Goal: Use online tool/utility: Utilize a website feature to perform a specific function

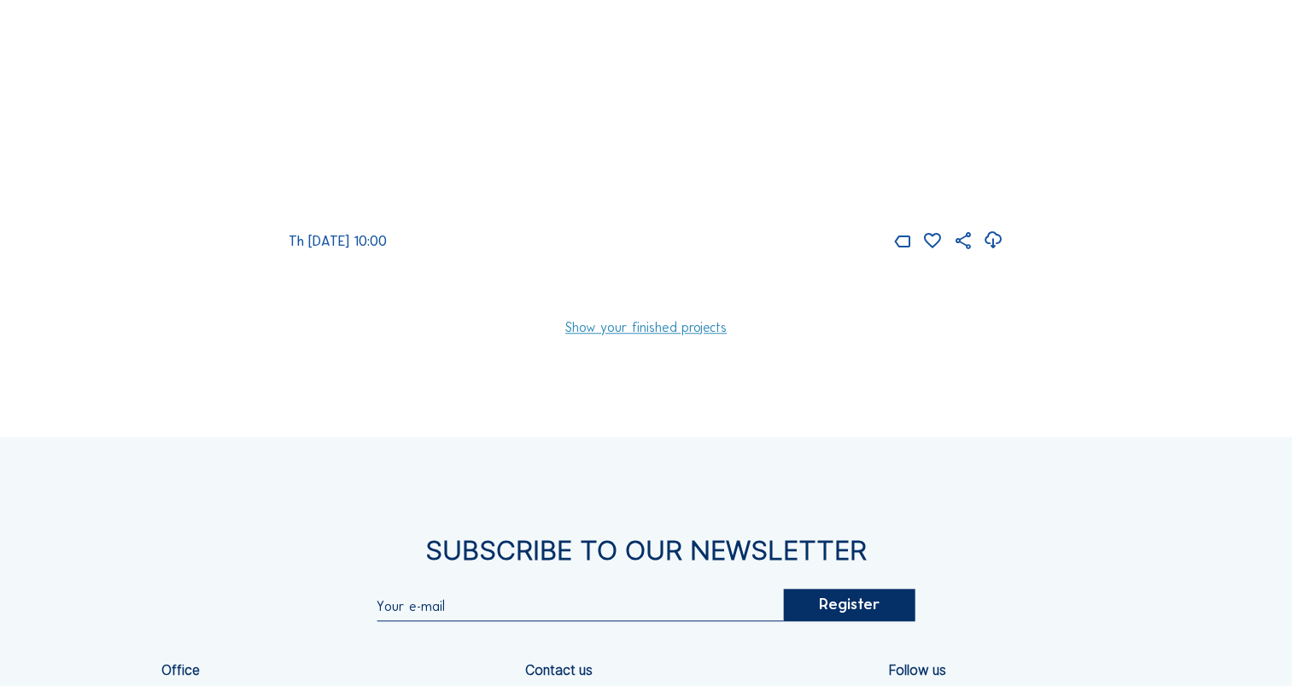
scroll to position [1467, 0]
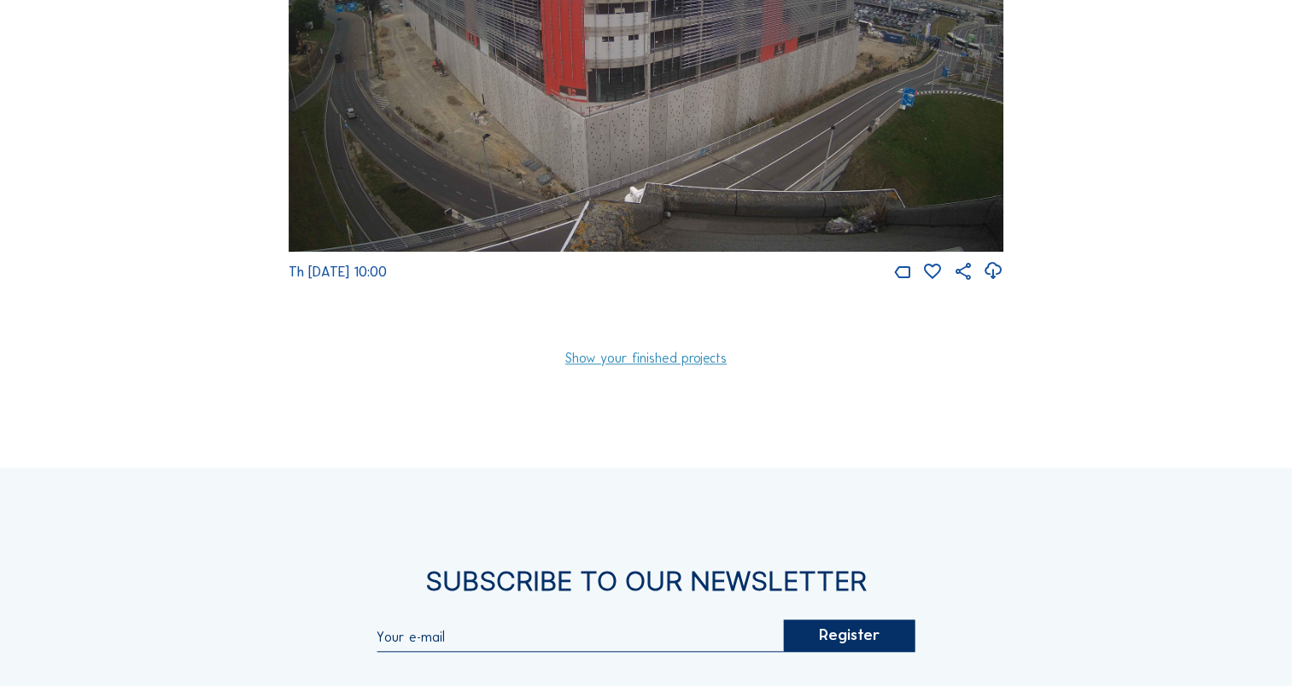
click at [657, 365] on link "Show your finished projects" at bounding box center [645, 359] width 161 height 14
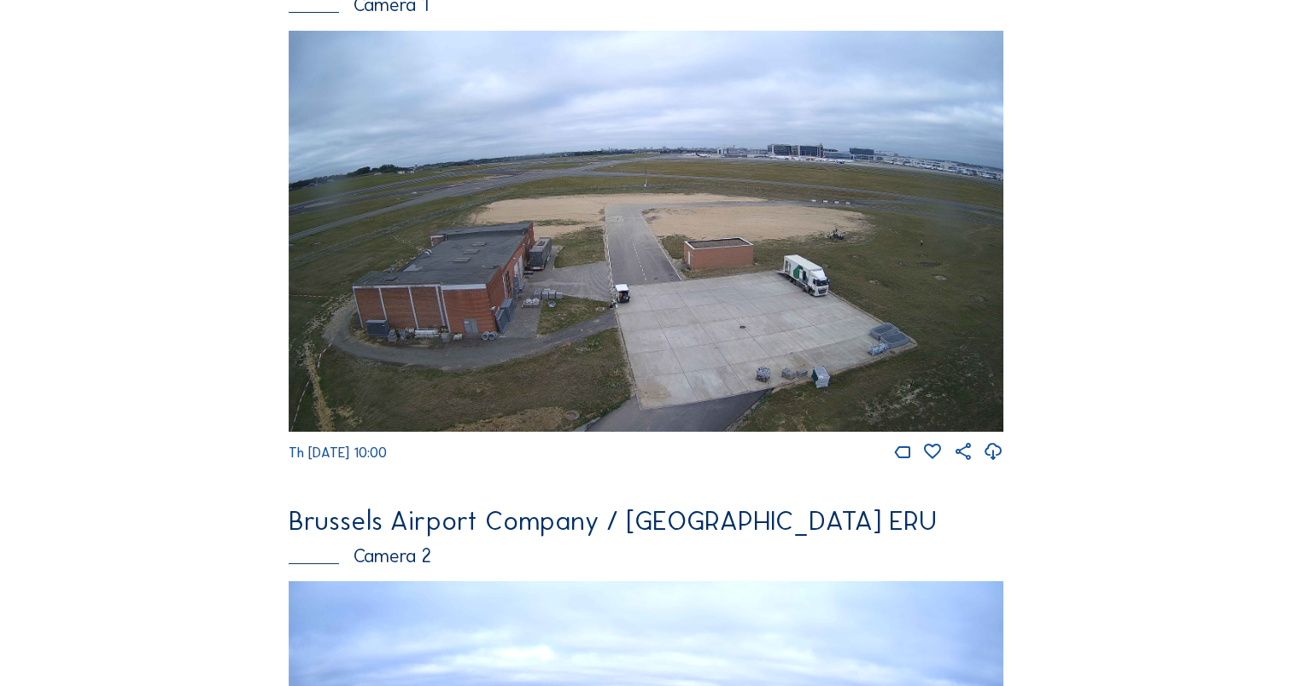
scroll to position [0, 0]
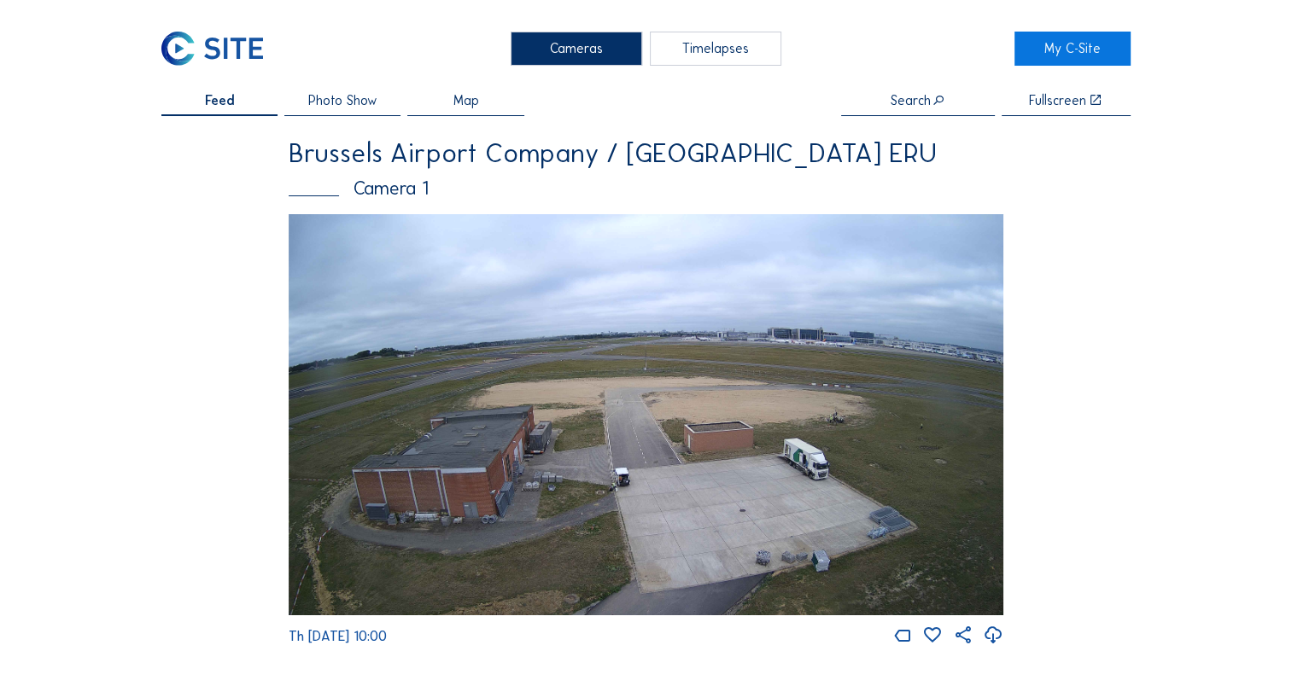
click at [695, 45] on div "Timelapses" at bounding box center [715, 49] width 131 height 34
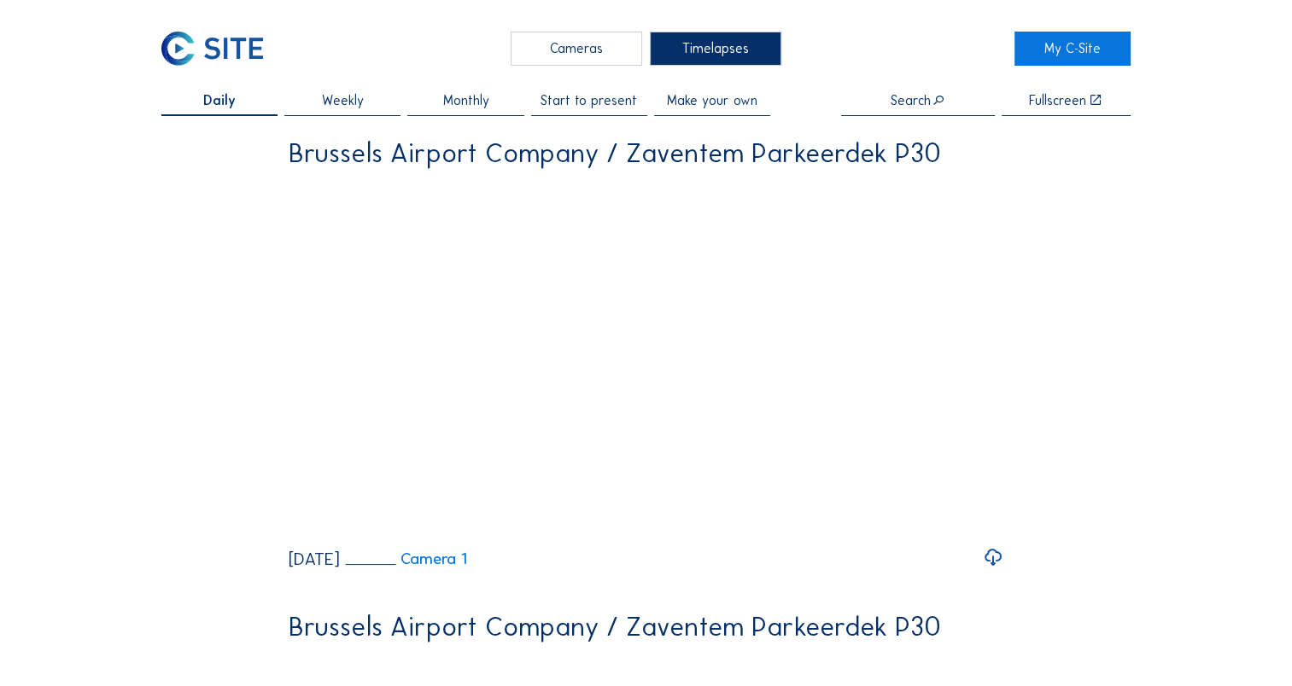
click at [717, 104] on span "Make your own" at bounding box center [712, 101] width 91 height 14
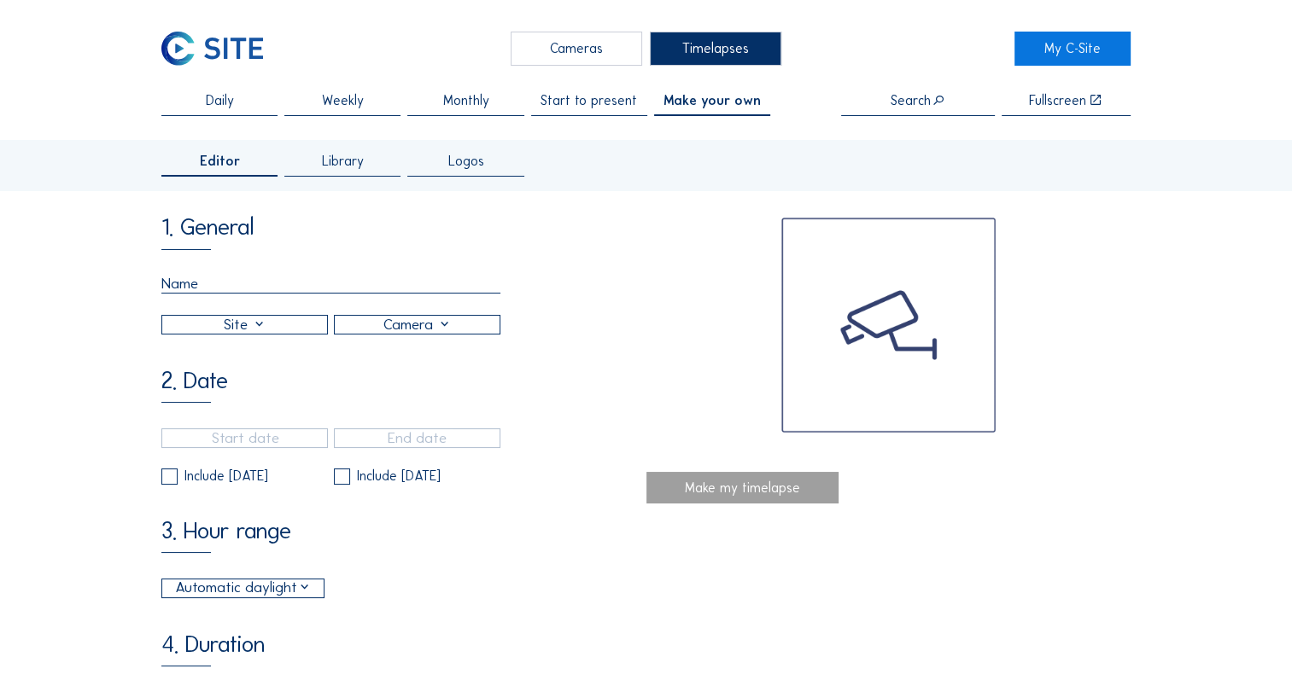
click at [225, 325] on div at bounding box center [244, 325] width 165 height 18
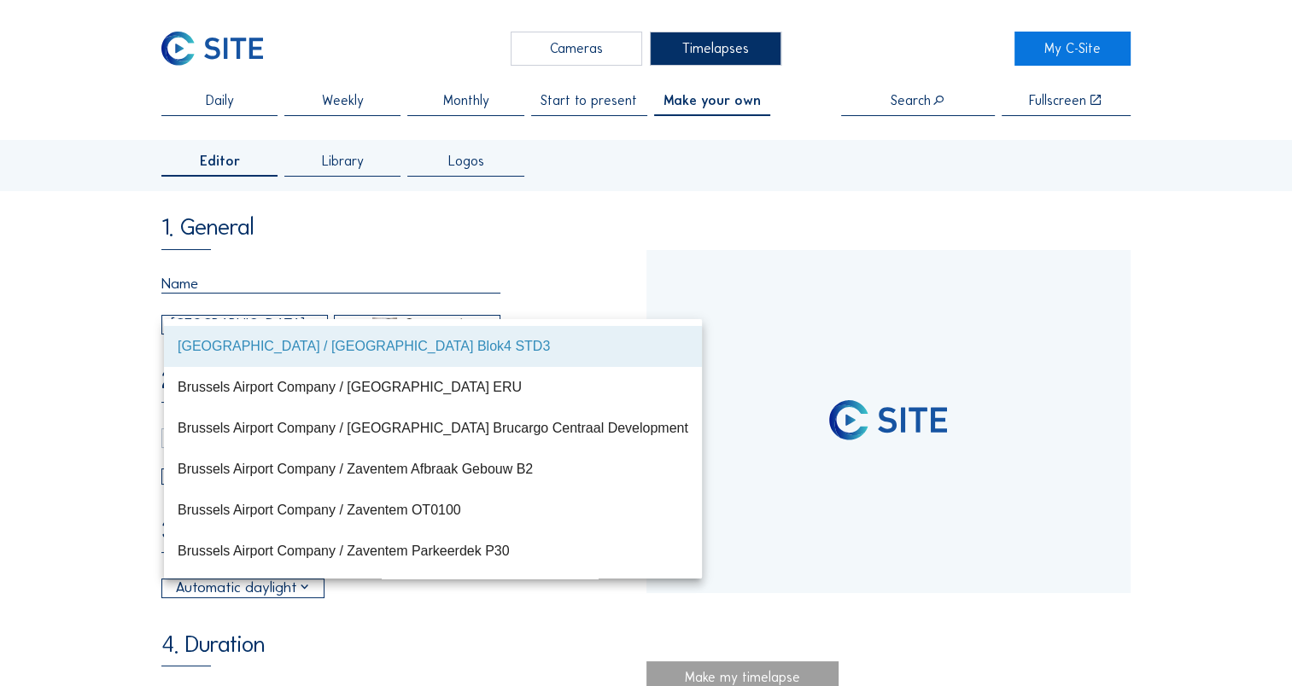
type input "[DATE] 19:00"
type input "[DATE] 15:00"
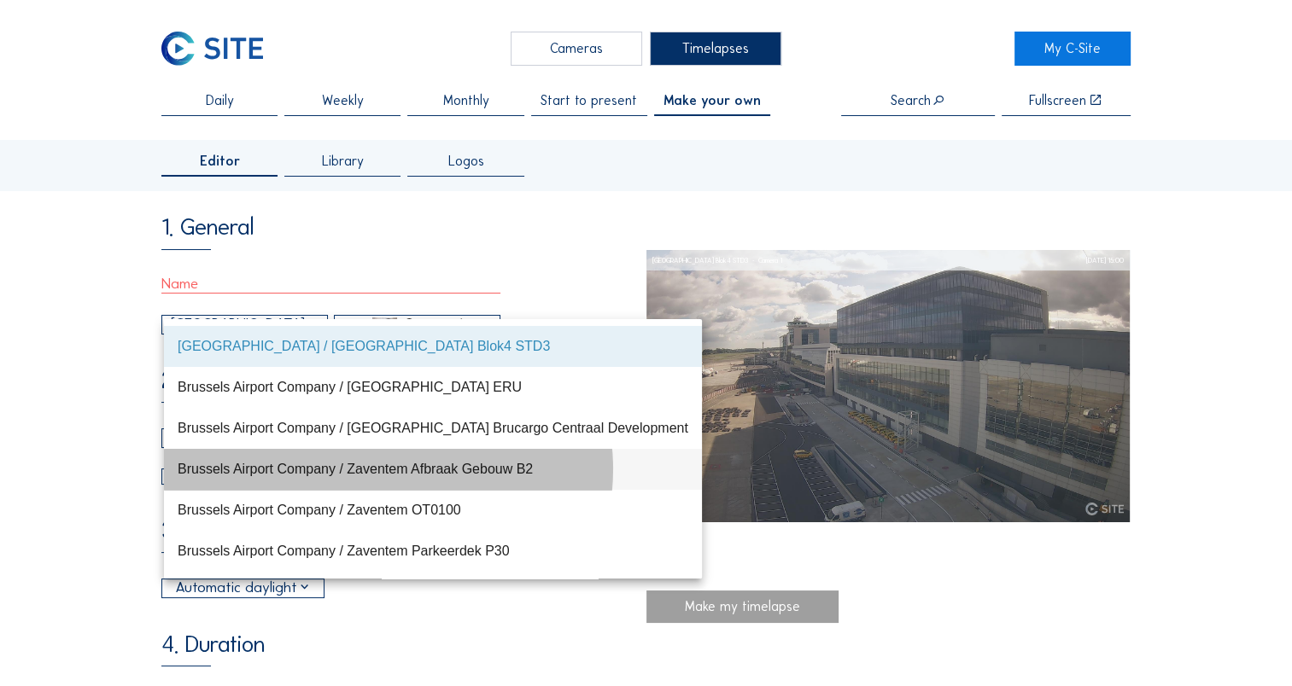
click at [447, 474] on div "Brussels Airport Company / Zaventem Afbraak Gebouw B2" at bounding box center [433, 469] width 511 height 16
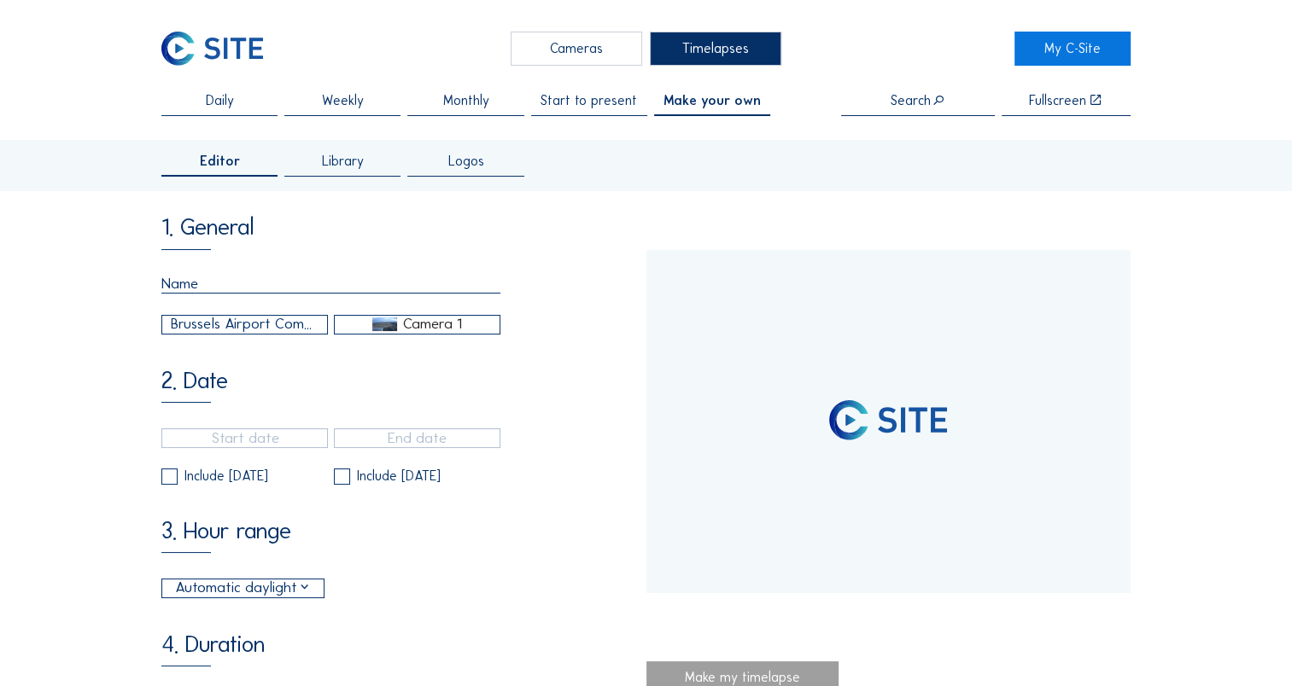
type input "[DATE] 13:37"
type input "[DATE] 06:11"
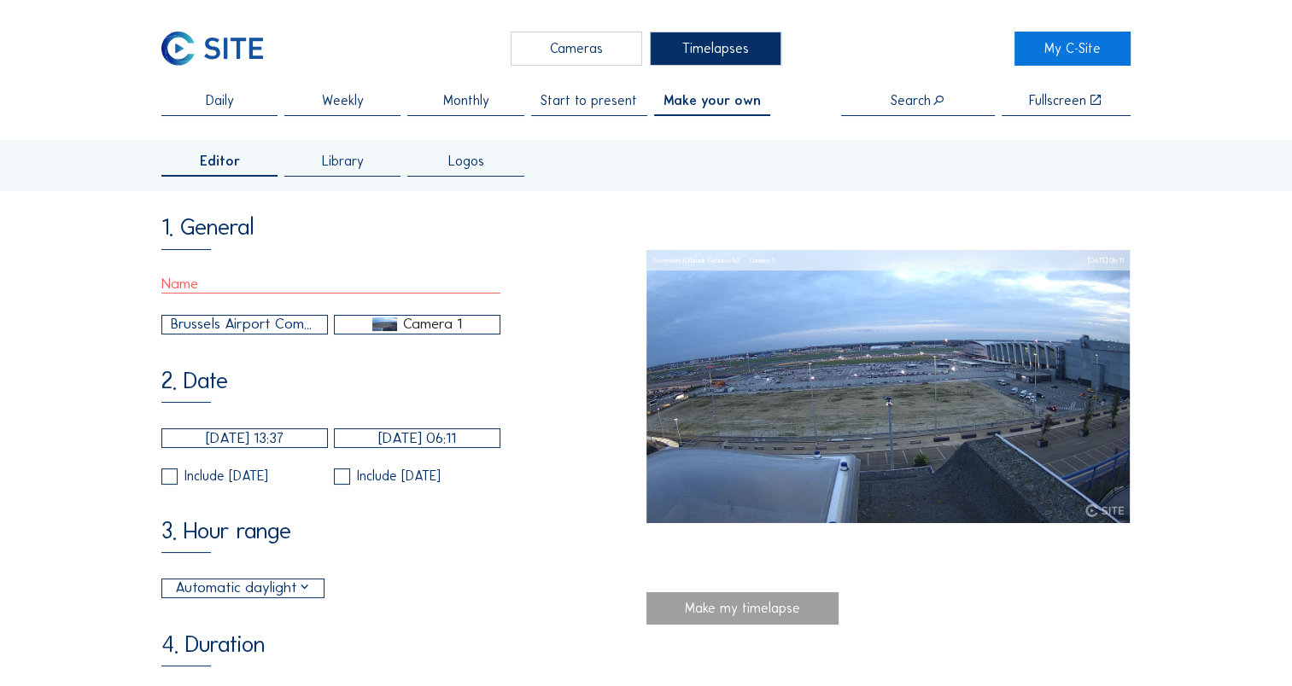
click at [395, 331] on img at bounding box center [384, 325] width 24 height 14
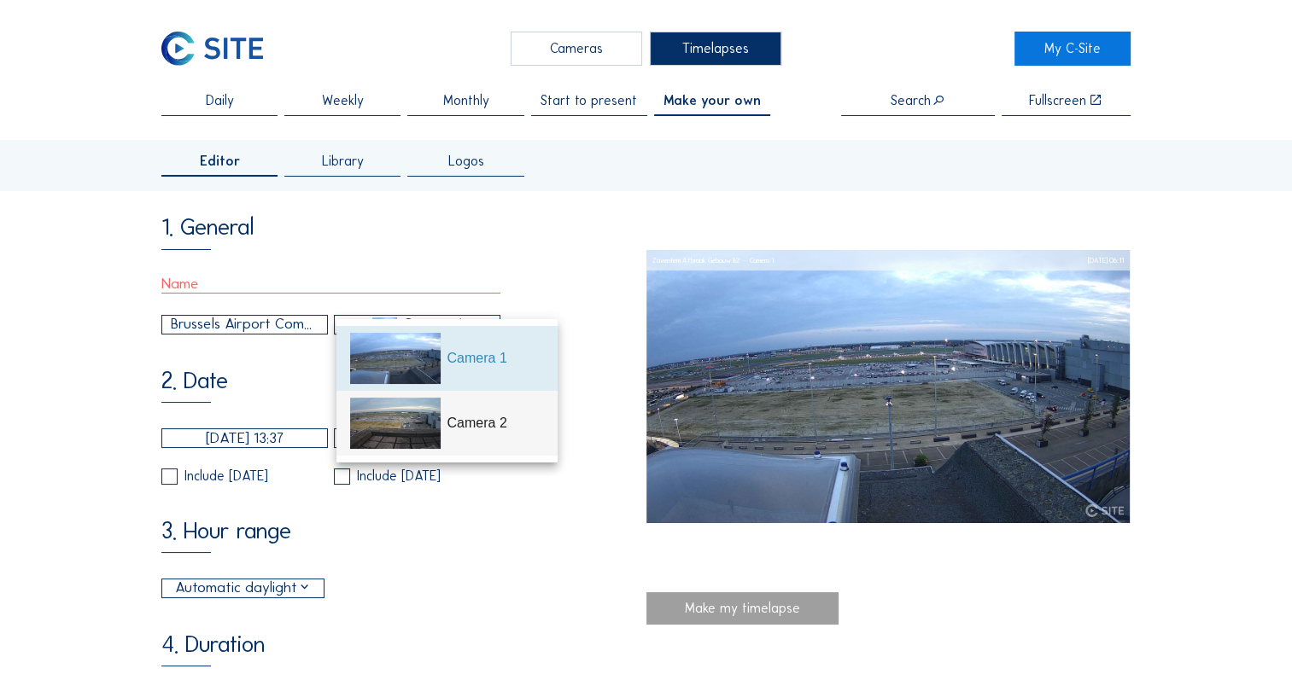
click at [470, 429] on div "Camera 2" at bounding box center [495, 423] width 96 height 20
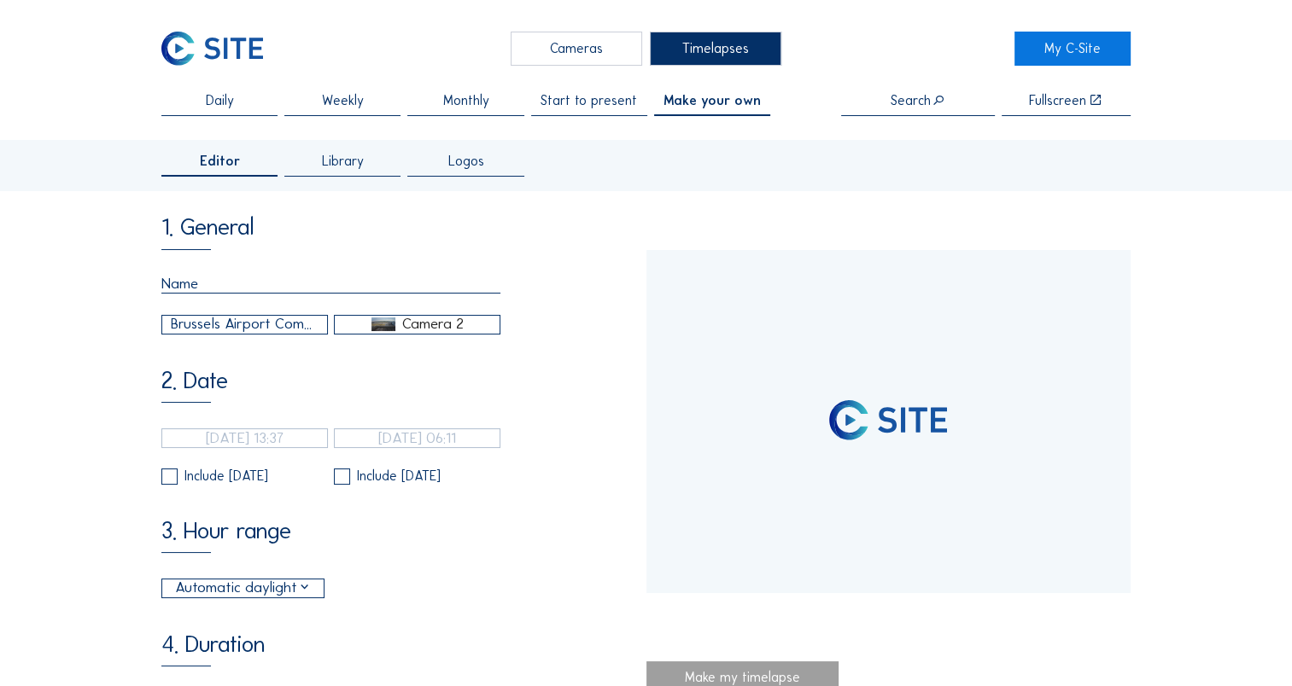
type input "[DATE] 12:20"
type input "[DATE] 06:35"
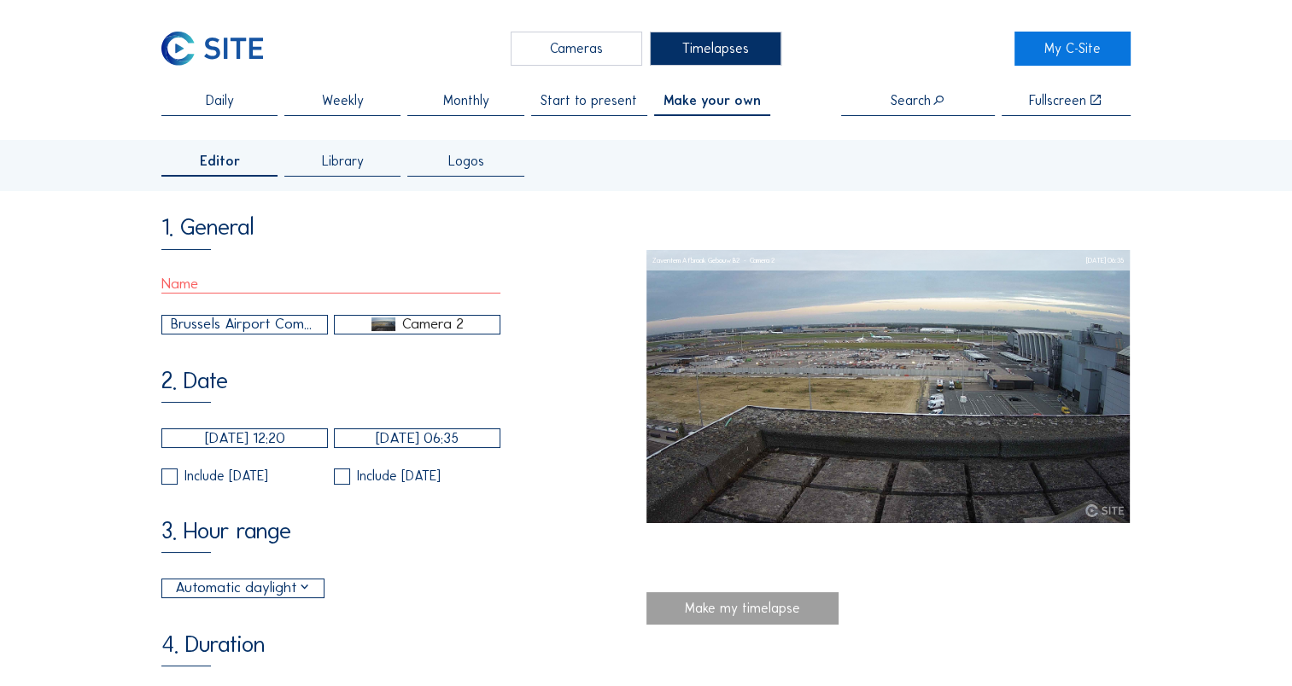
click at [390, 331] on img at bounding box center [383, 325] width 24 height 14
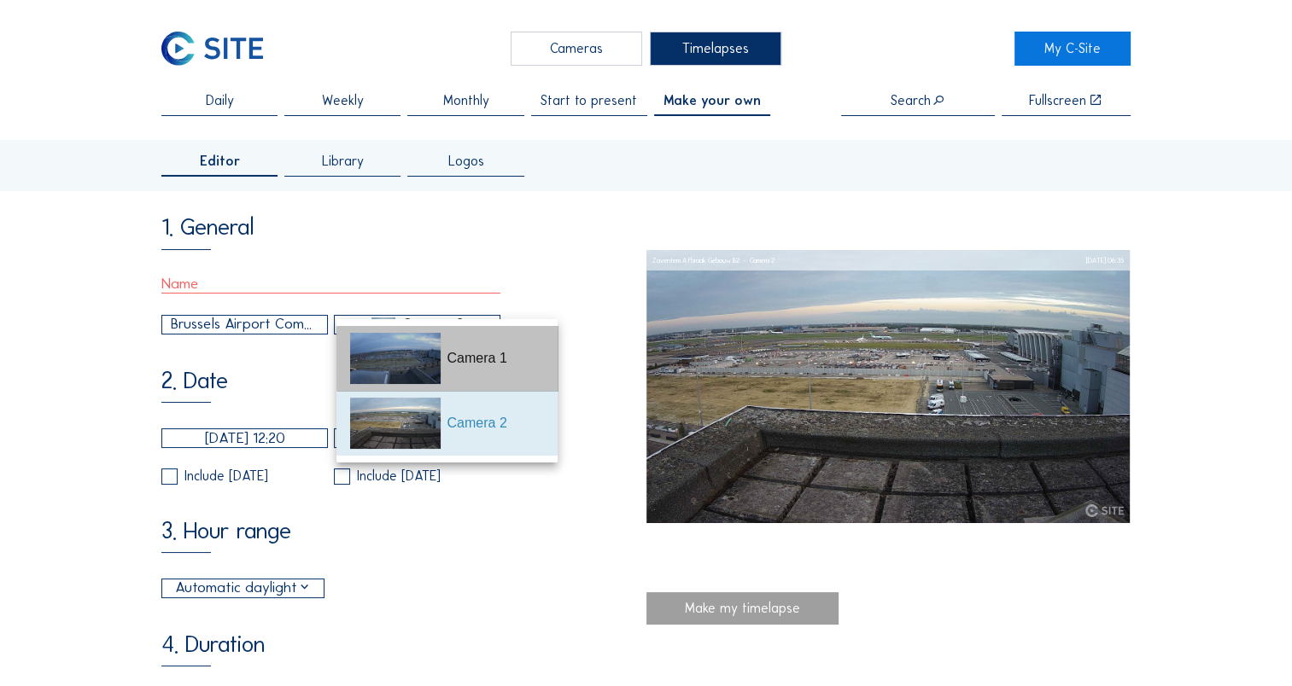
click at [441, 357] on img at bounding box center [395, 358] width 91 height 51
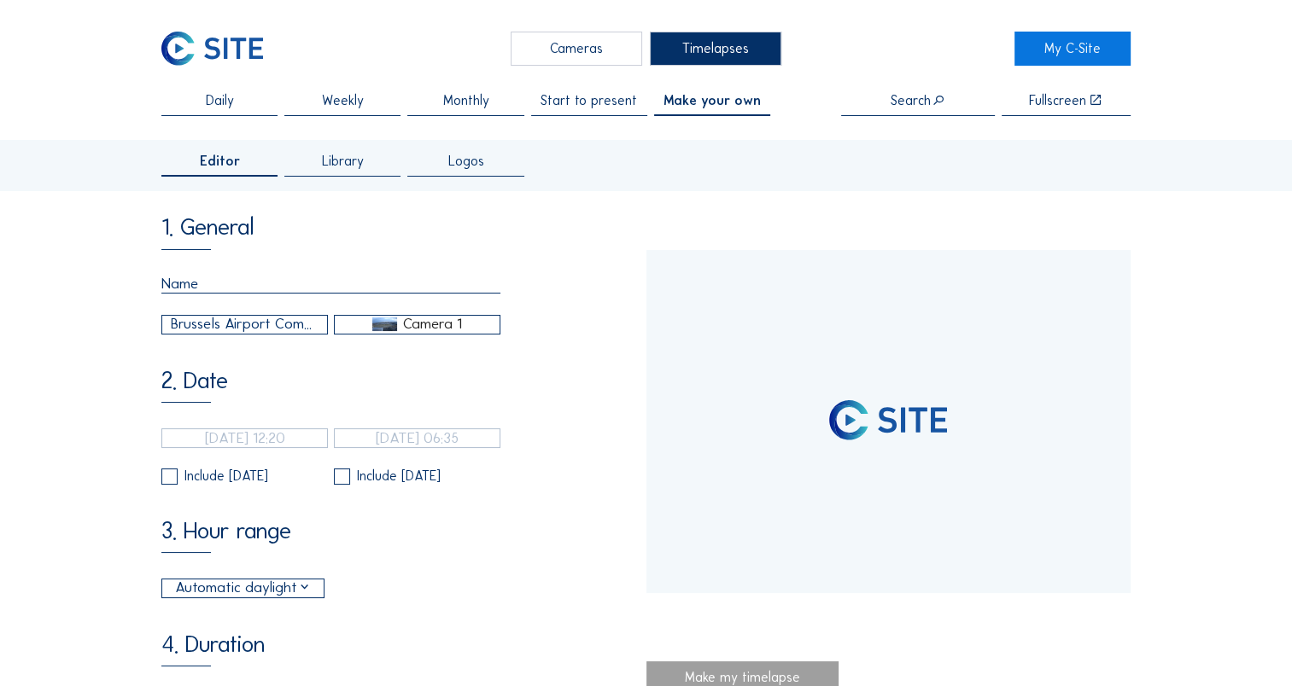
type input "[DATE] 13:37"
type input "[DATE] 06:11"
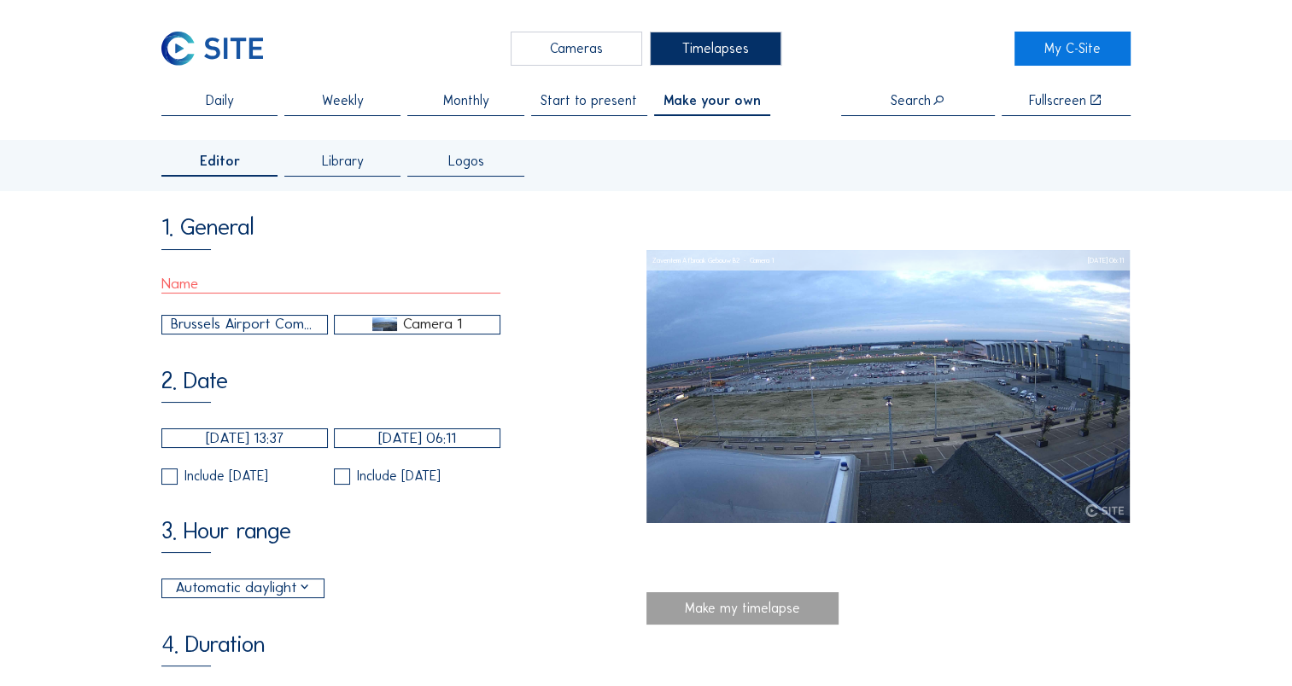
click at [290, 333] on div "Brussels Airport Company / Zaventem Afbraak Gebouw B2" at bounding box center [245, 324] width 149 height 22
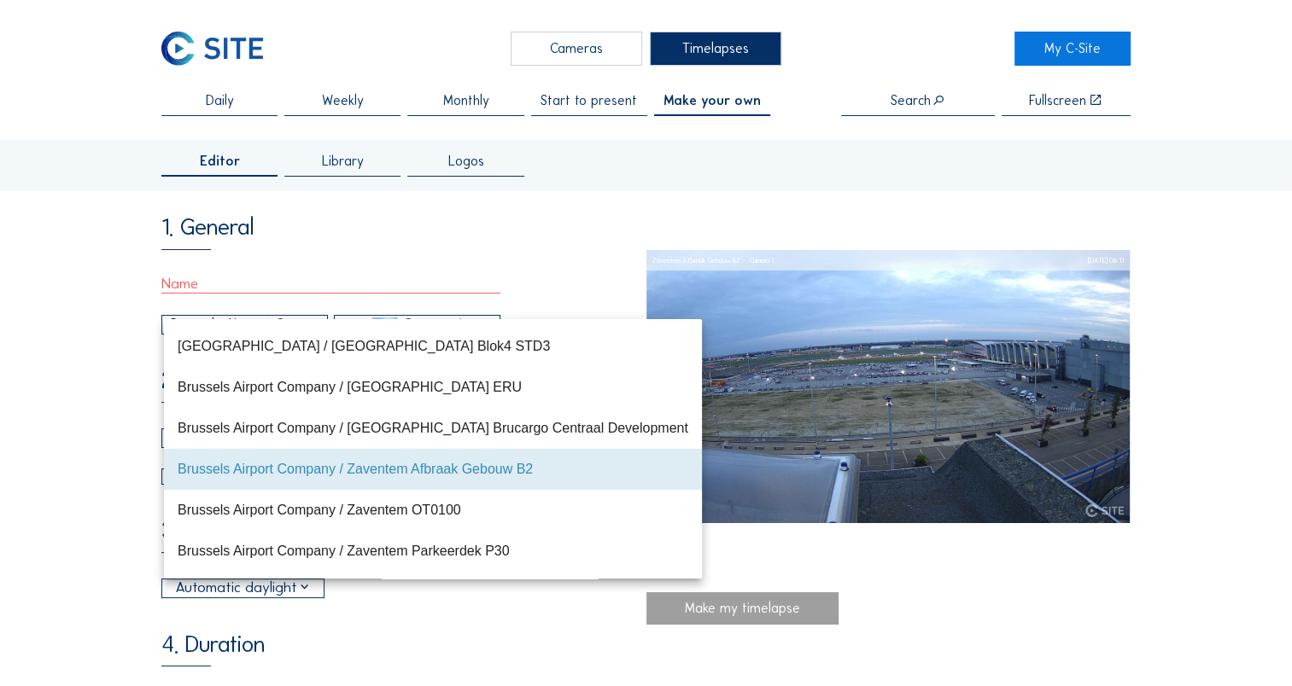
click at [365, 346] on div "[GEOGRAPHIC_DATA] / [GEOGRAPHIC_DATA] Blok4 STD3" at bounding box center [433, 346] width 511 height 16
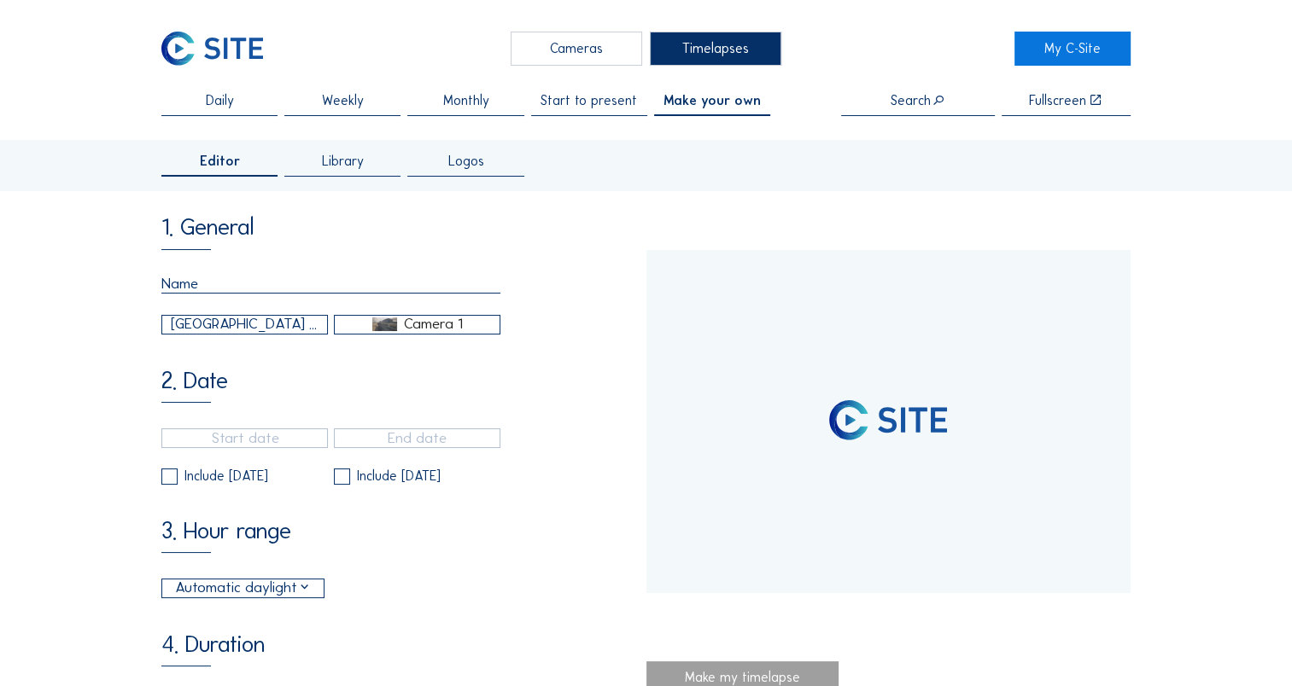
type input "[DATE] 19:00"
type input "[DATE] 15:00"
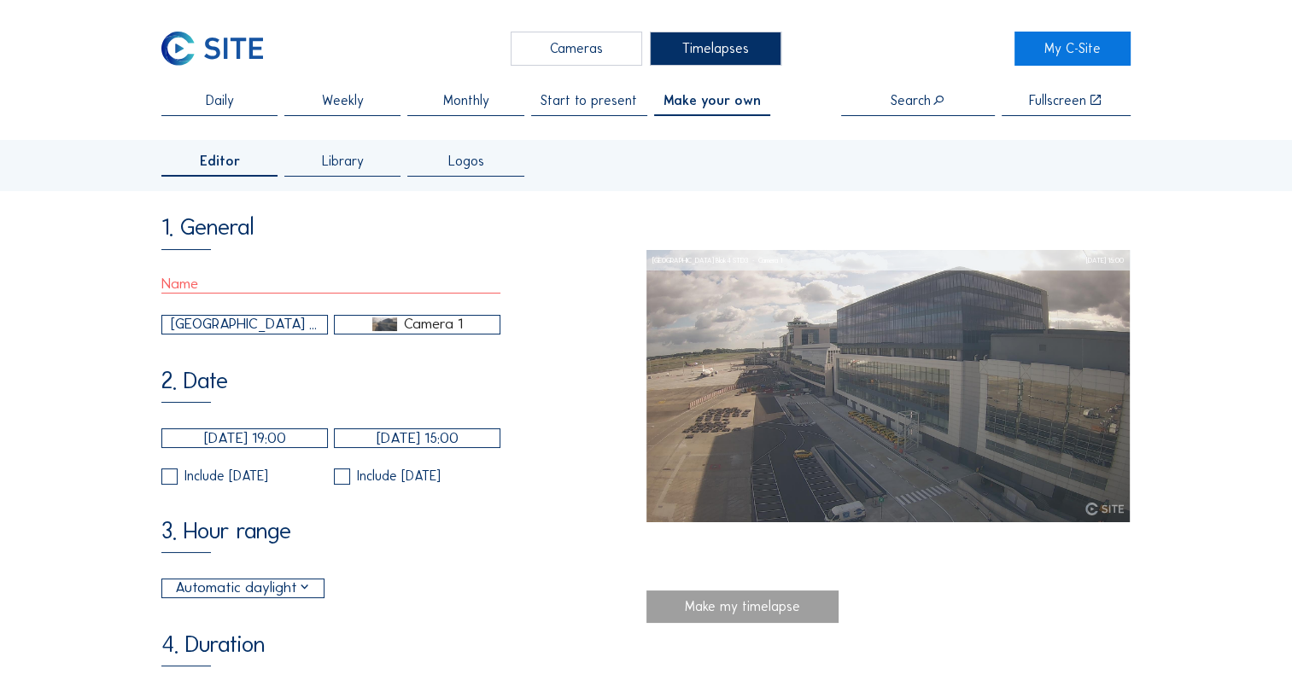
drag, startPoint x: 263, startPoint y: 336, endPoint x: 272, endPoint y: 344, distance: 12.1
click at [266, 336] on div "[GEOGRAPHIC_DATA] / [GEOGRAPHIC_DATA] Blok4 STD3" at bounding box center [245, 324] width 149 height 22
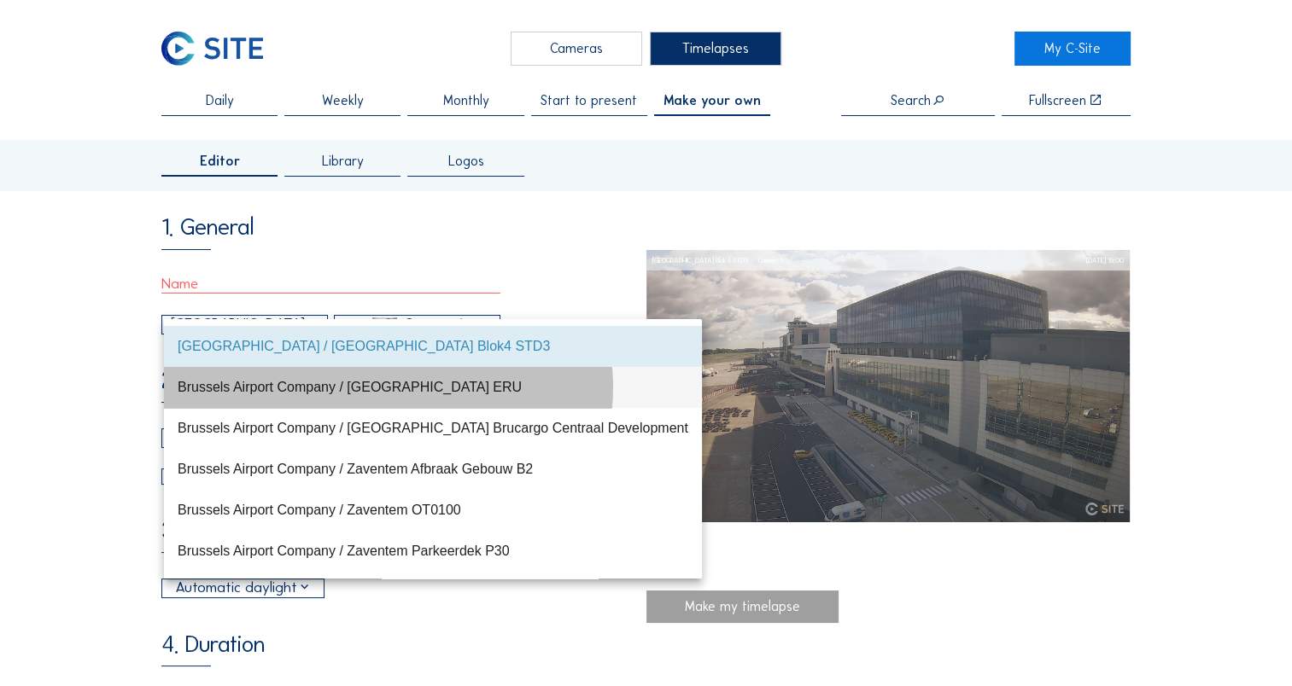
click at [287, 383] on div "Brussels Airport Company / [GEOGRAPHIC_DATA] ERU" at bounding box center [433, 387] width 511 height 16
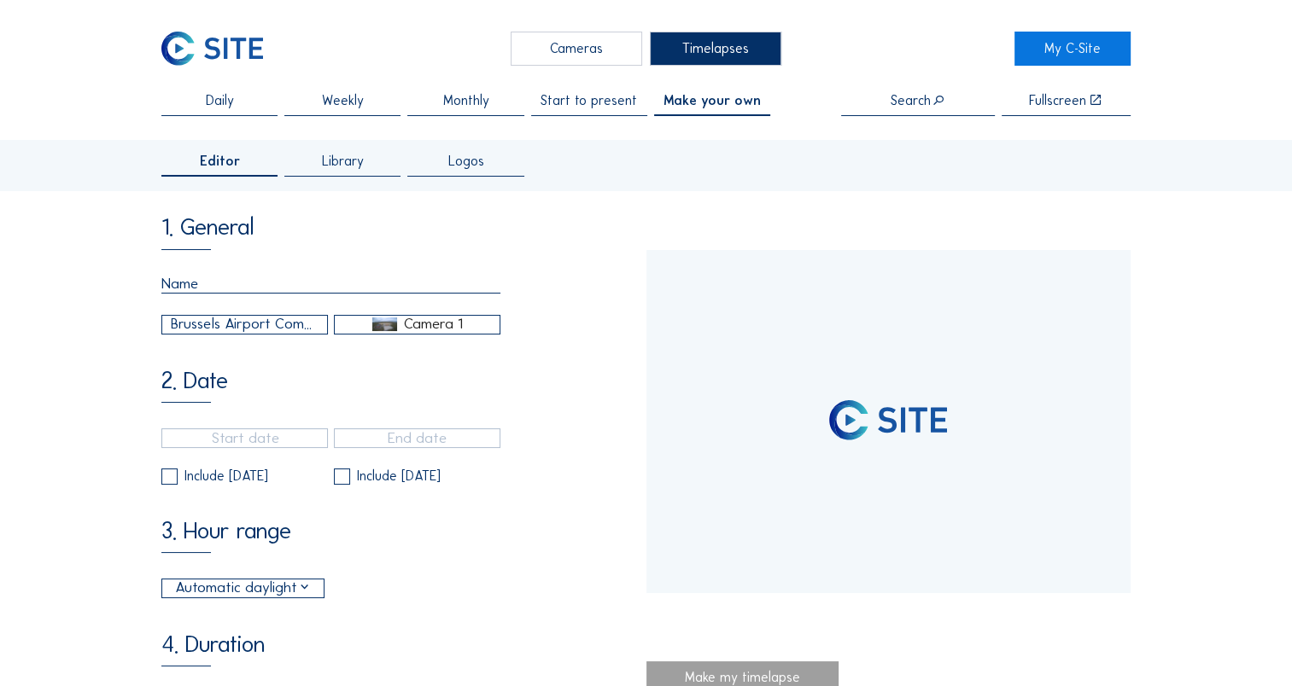
type input "[DATE] 16:35"
type input "[DATE] 10:00"
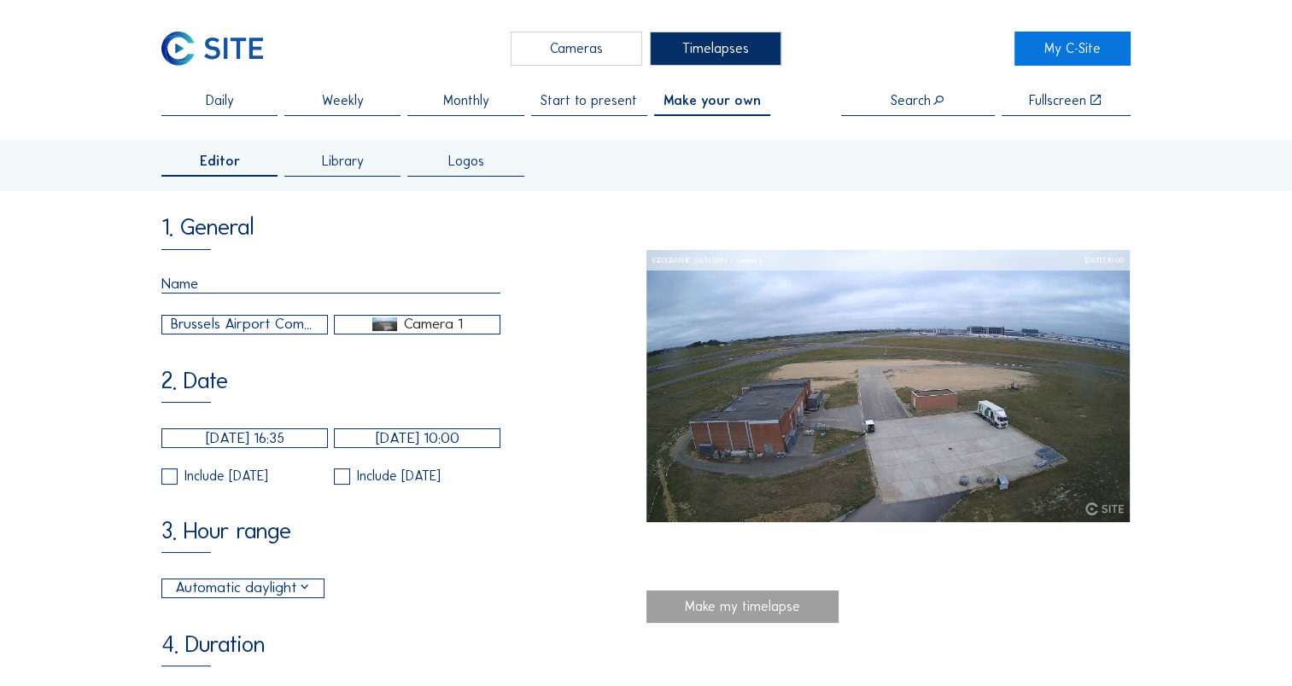
click at [288, 330] on div "Brussels Airport Company / [GEOGRAPHIC_DATA] ERU" at bounding box center [245, 324] width 149 height 22
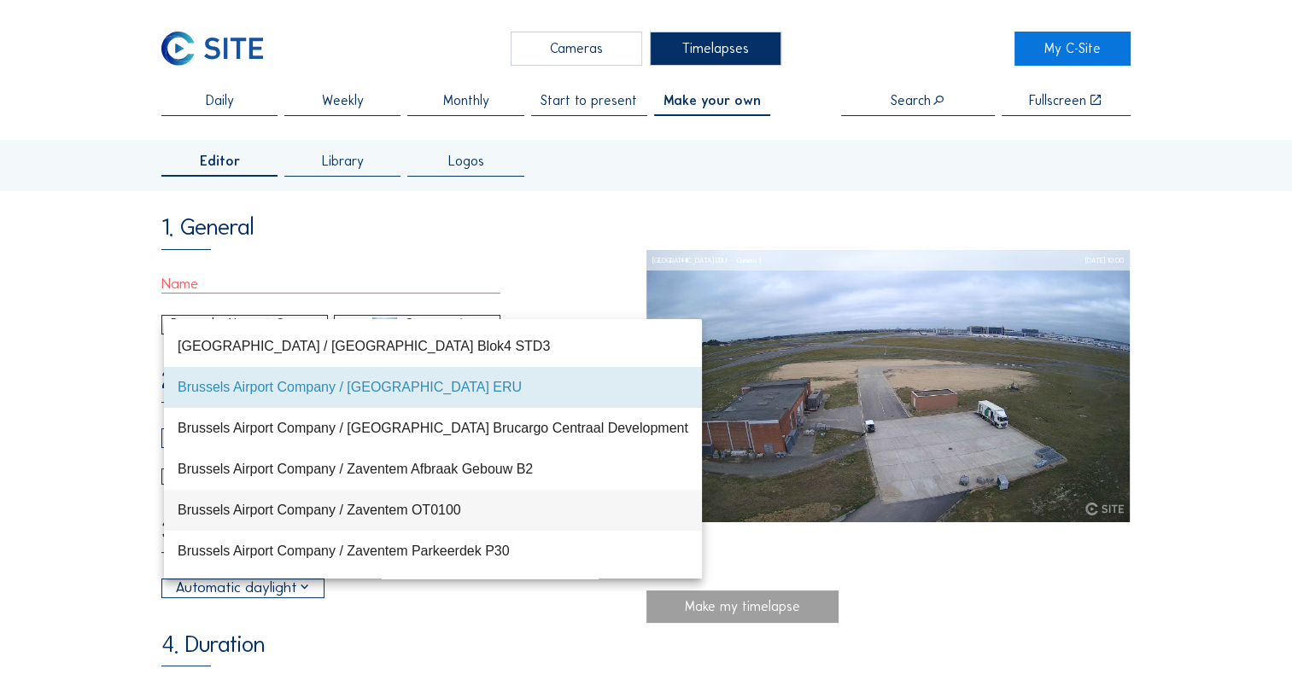
click at [301, 511] on div "Brussels Airport Company / Zaventem OT0100" at bounding box center [433, 510] width 511 height 16
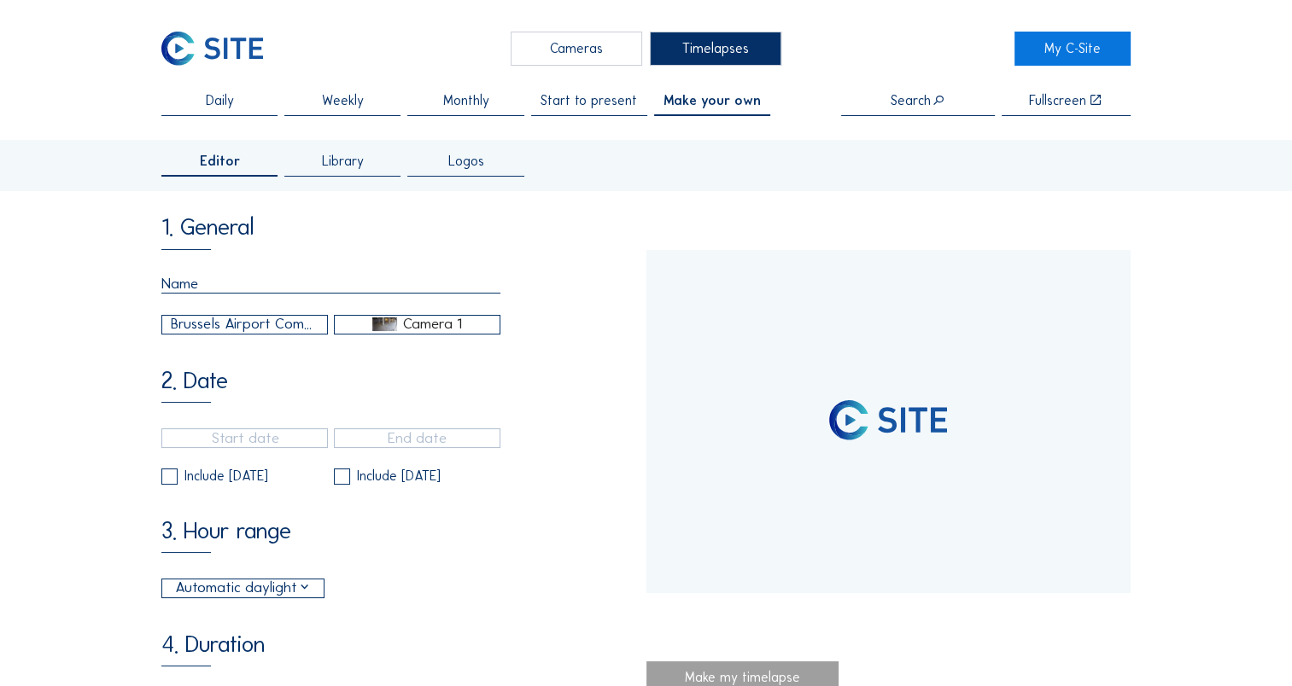
type input "[DATE] 12:10"
type input "[DATE] 09:10"
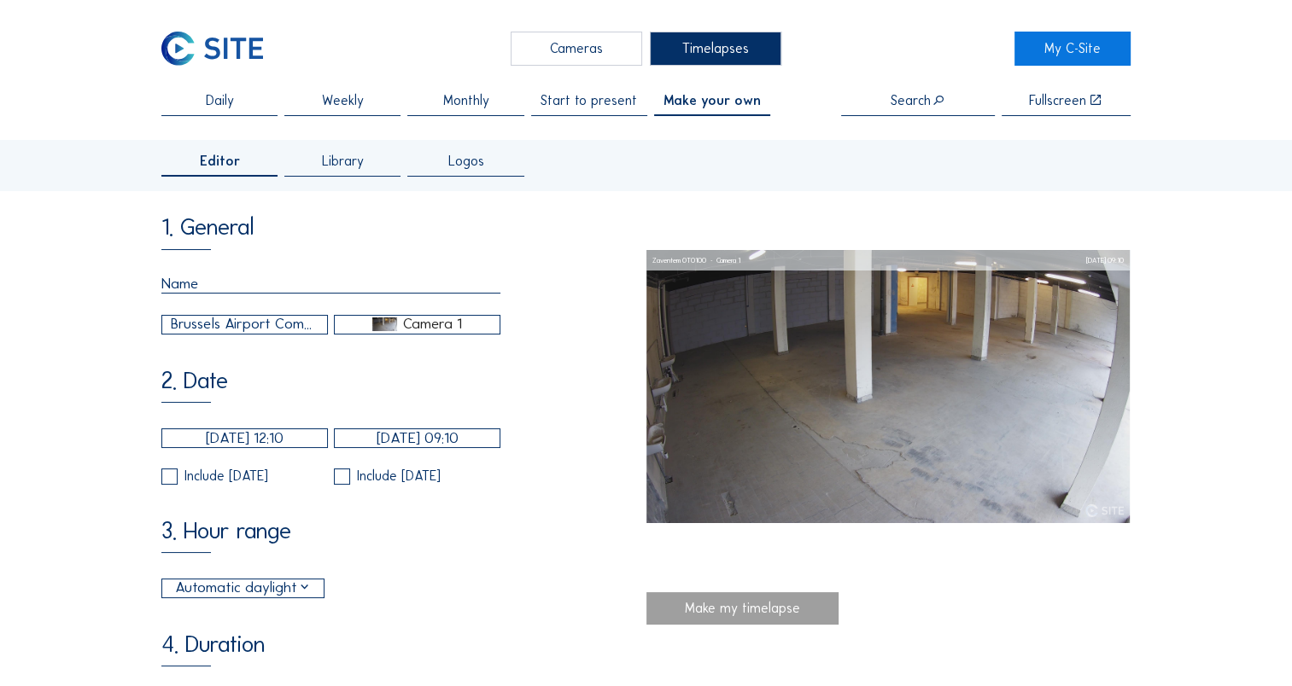
click at [293, 325] on div "Brussels Airport Company / Zaventem OT0100" at bounding box center [245, 324] width 149 height 22
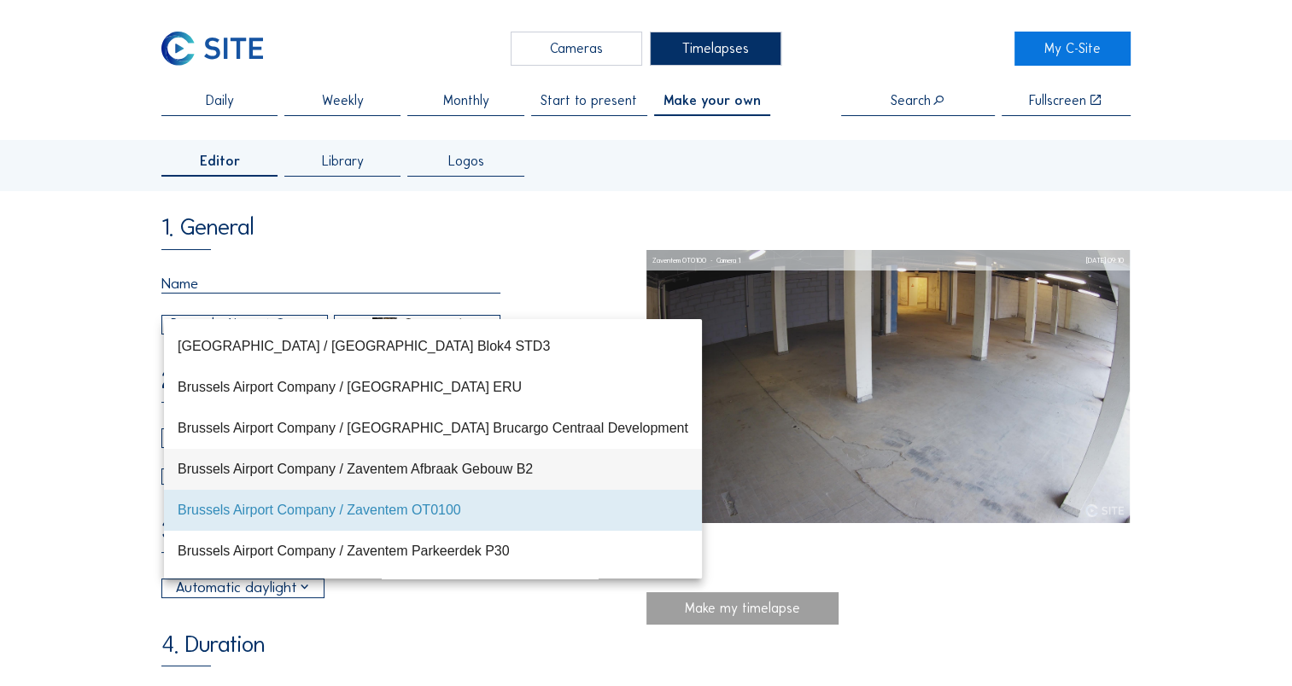
scroll to position [82, 0]
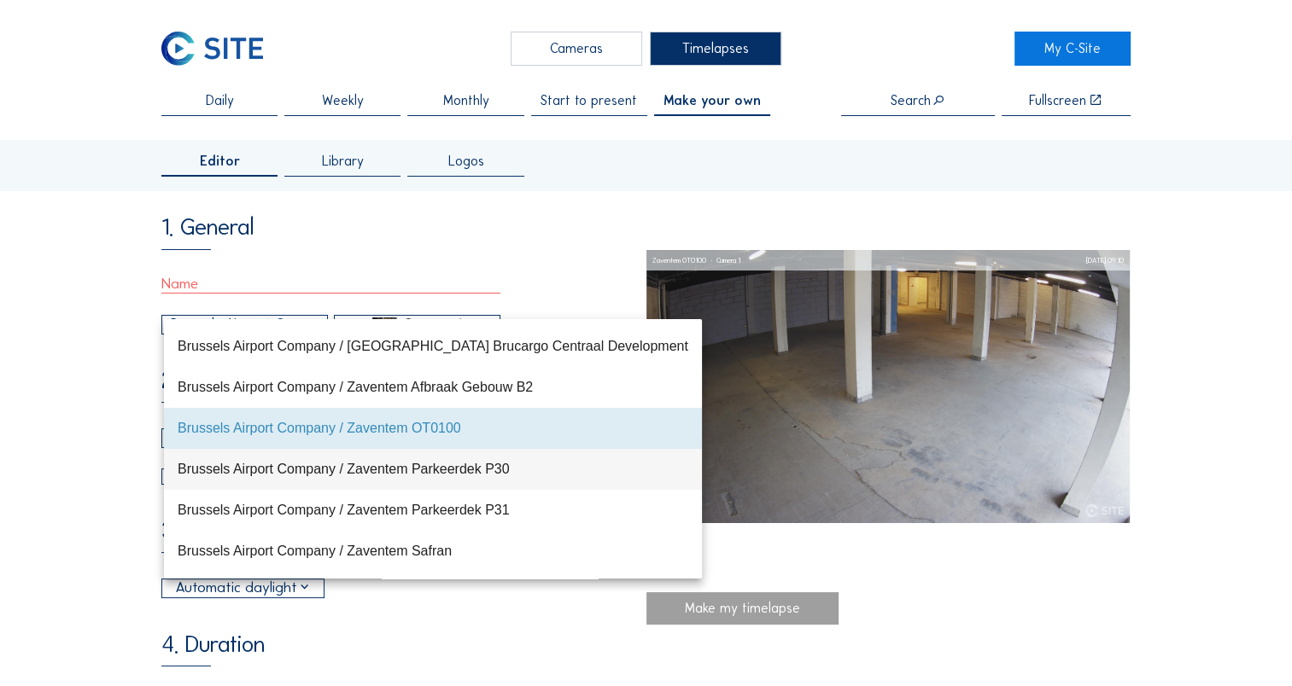
click at [320, 471] on div "Brussels Airport Company / Zaventem Parkeerdek P30" at bounding box center [433, 469] width 511 height 16
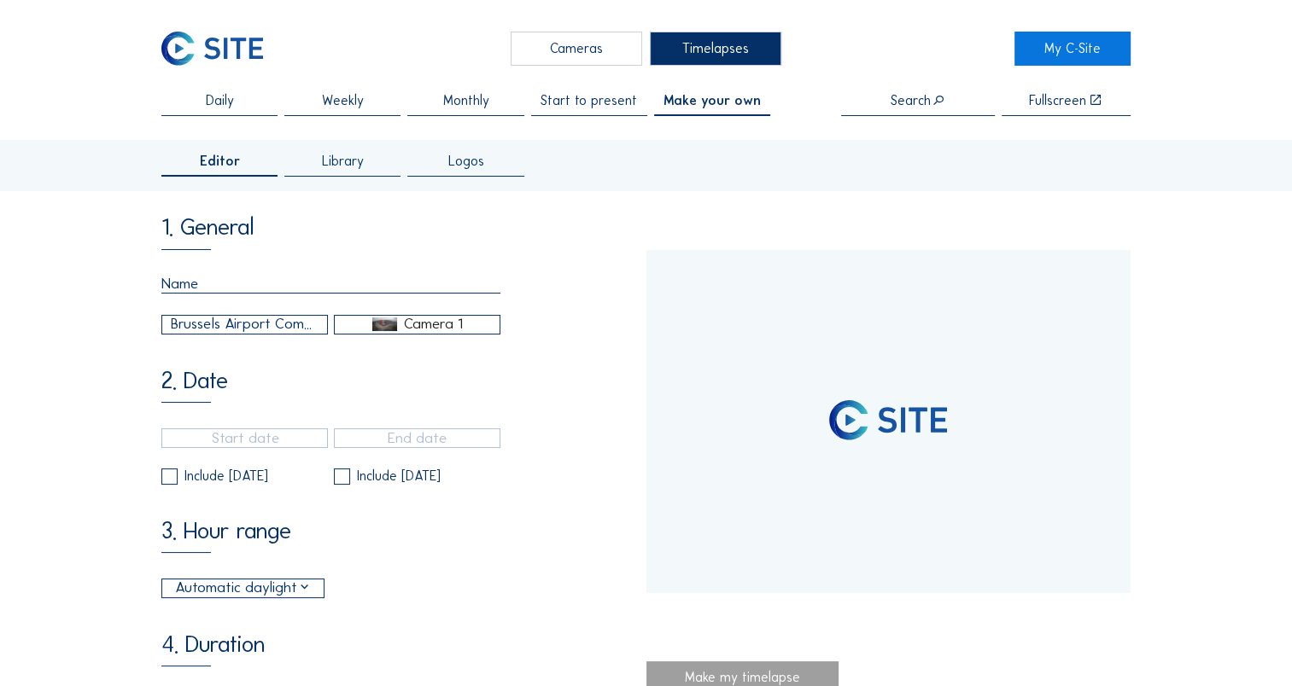
type input "[DATE] 10:00"
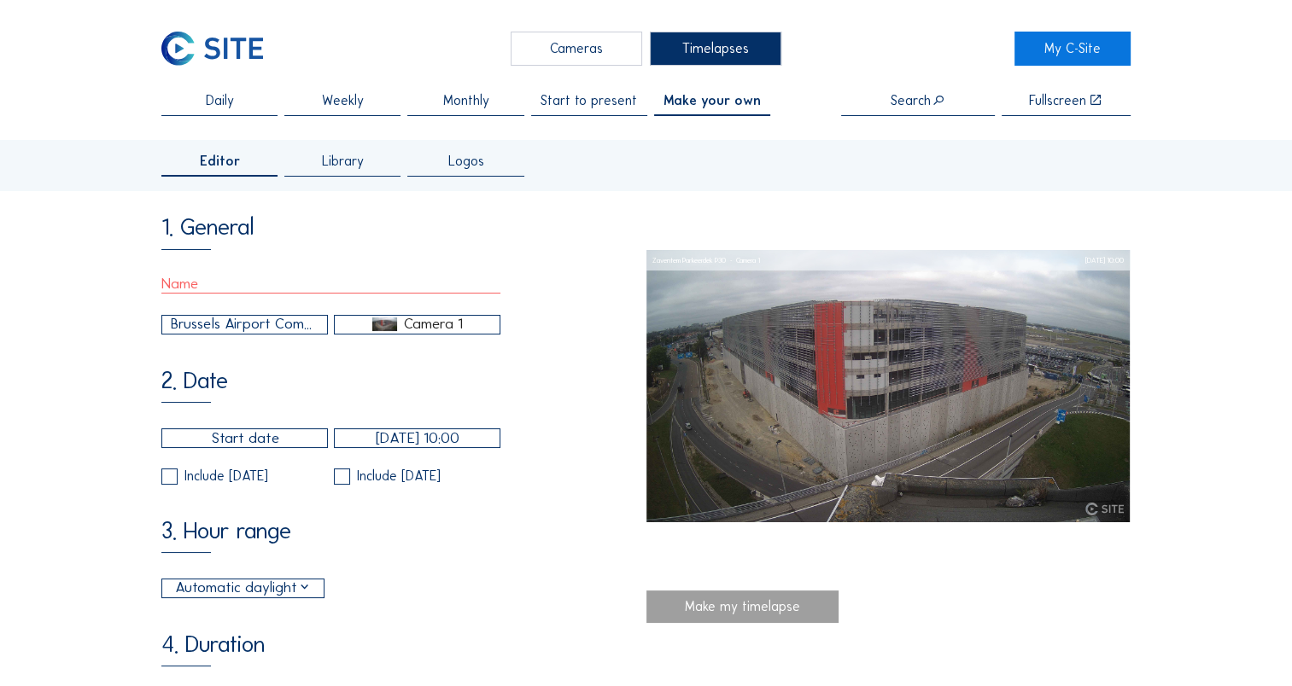
click at [294, 331] on div "Brussels Airport Company / Zaventem Parkeerdek P30" at bounding box center [245, 324] width 149 height 22
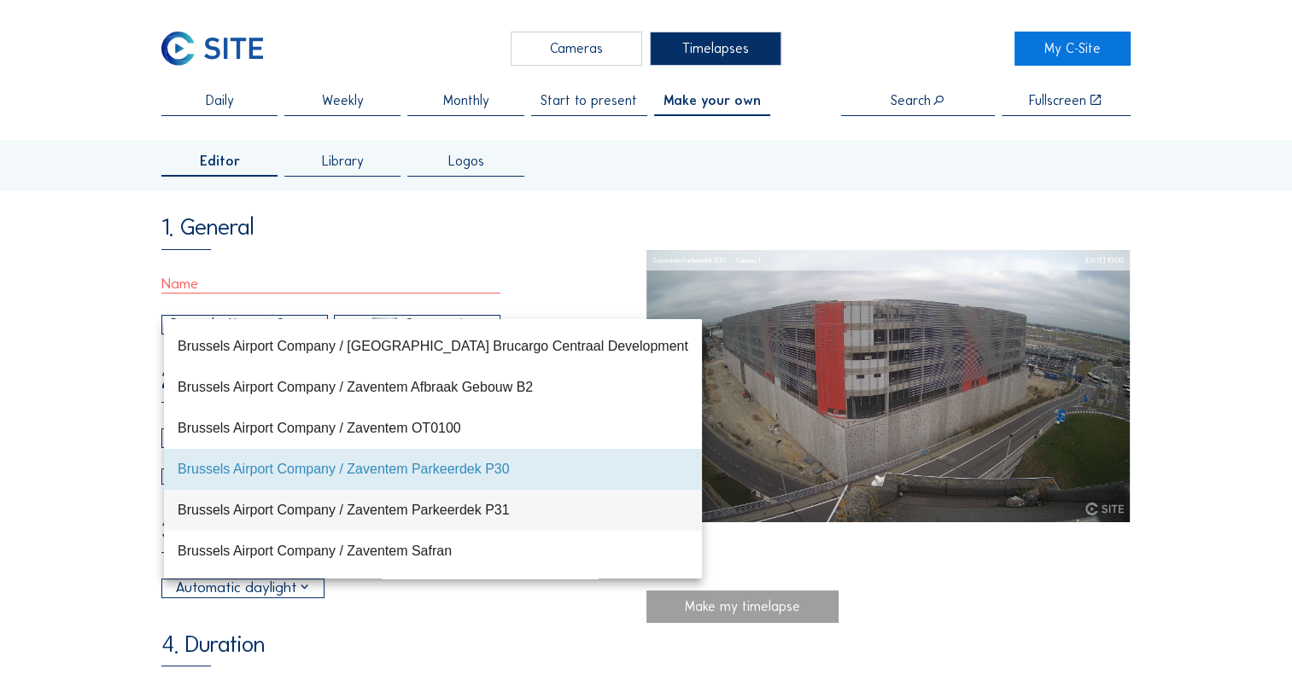
click at [341, 517] on div "Brussels Airport Company / Zaventem Parkeerdek P31" at bounding box center [433, 510] width 511 height 16
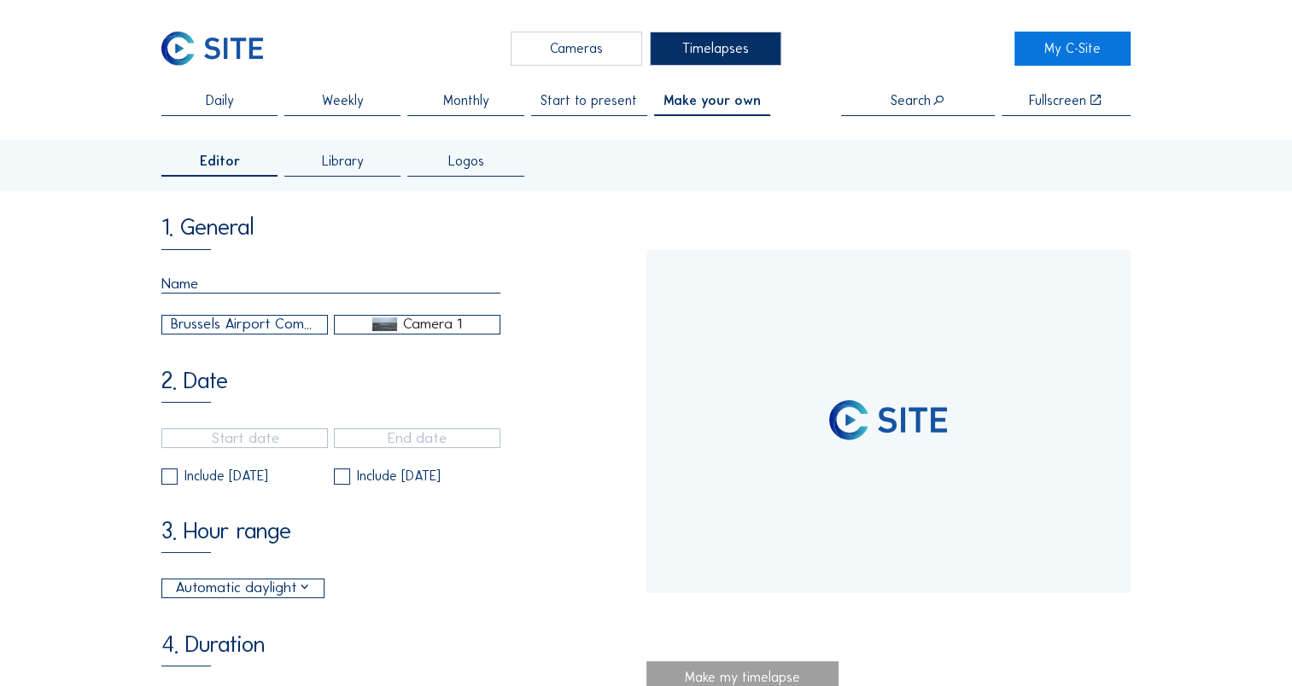
type input "[DATE] 13:51"
type input "[DATE] 13:06"
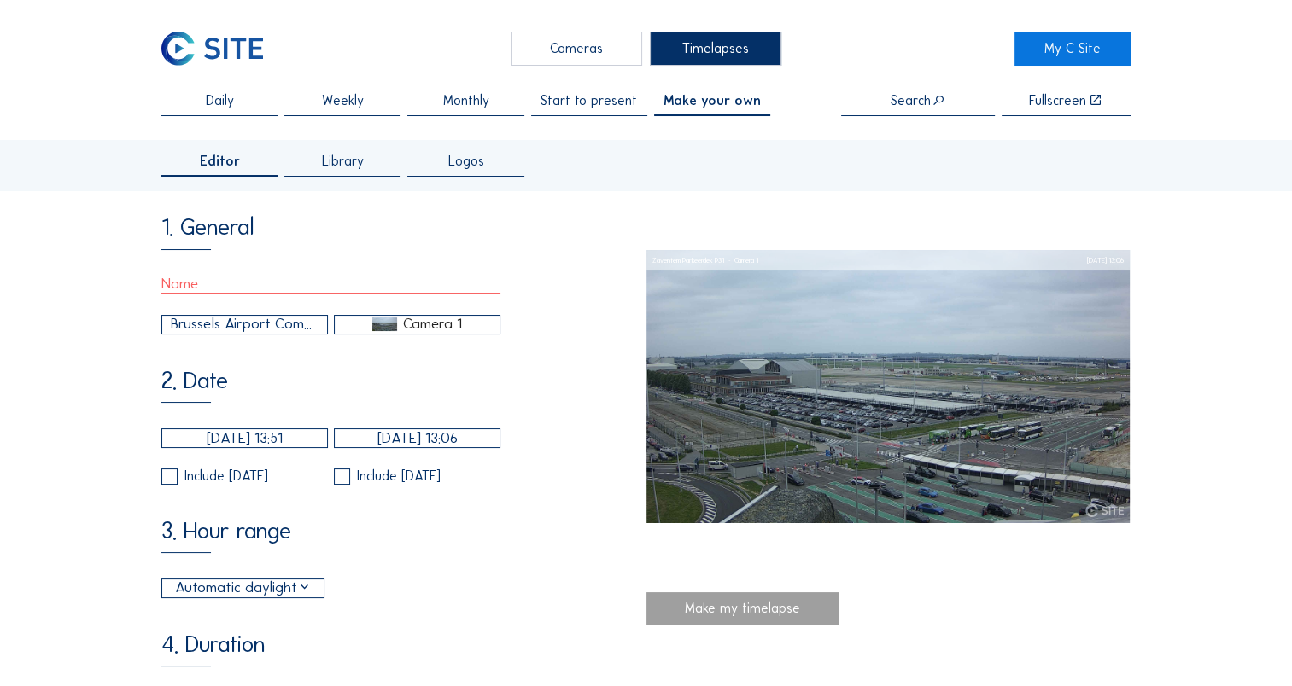
click at [216, 328] on div "Brussels Airport Company / Zaventem Parkeerdek P31" at bounding box center [245, 324] width 149 height 22
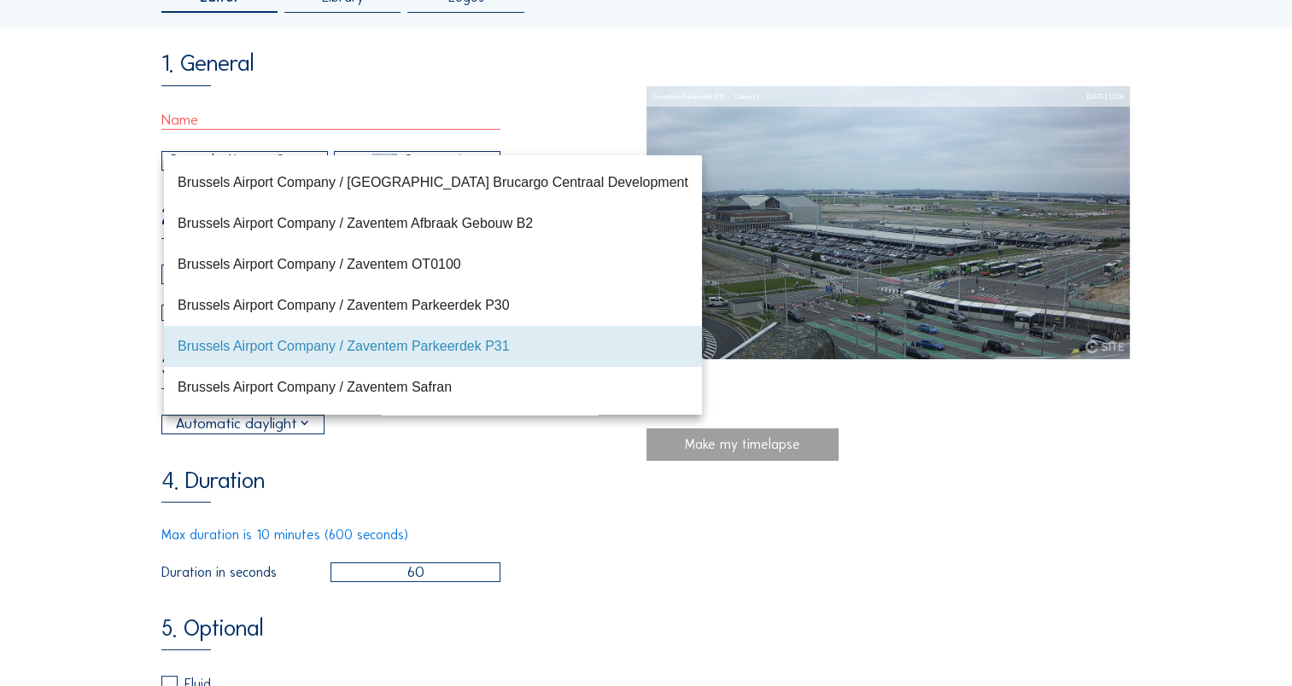
scroll to position [171, 0]
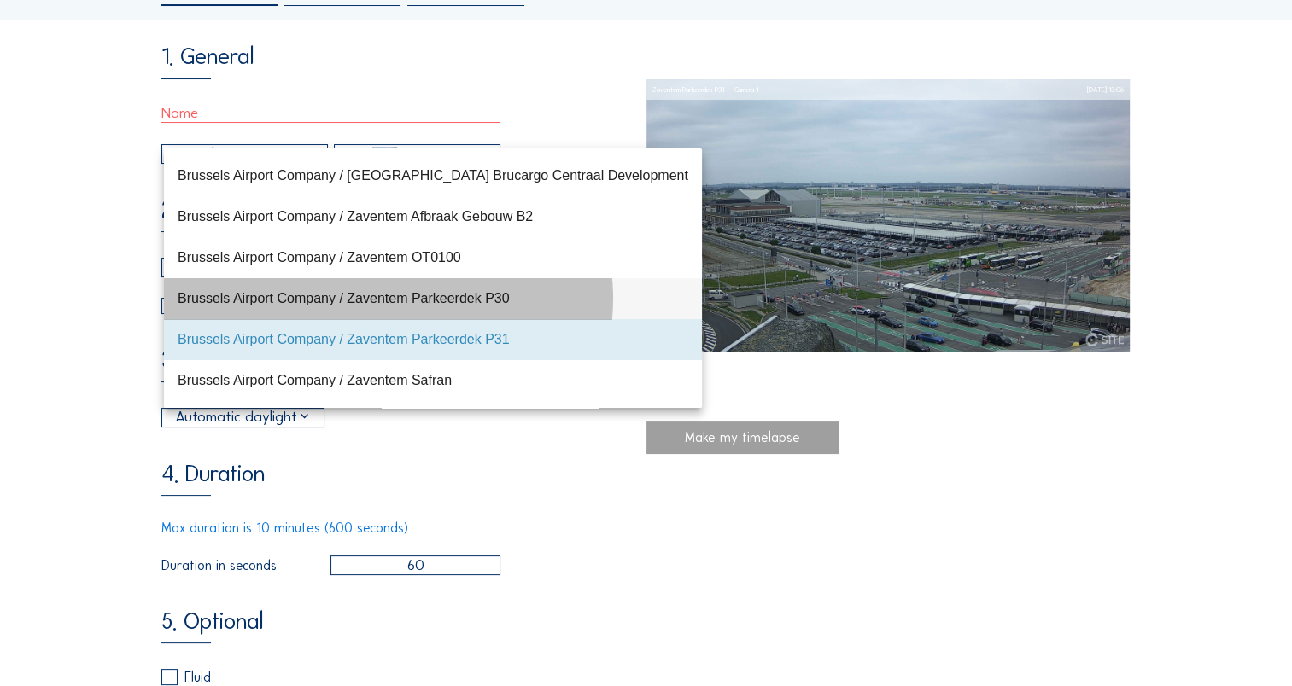
click at [412, 302] on div "Brussels Airport Company / Zaventem Parkeerdek P30" at bounding box center [433, 298] width 511 height 16
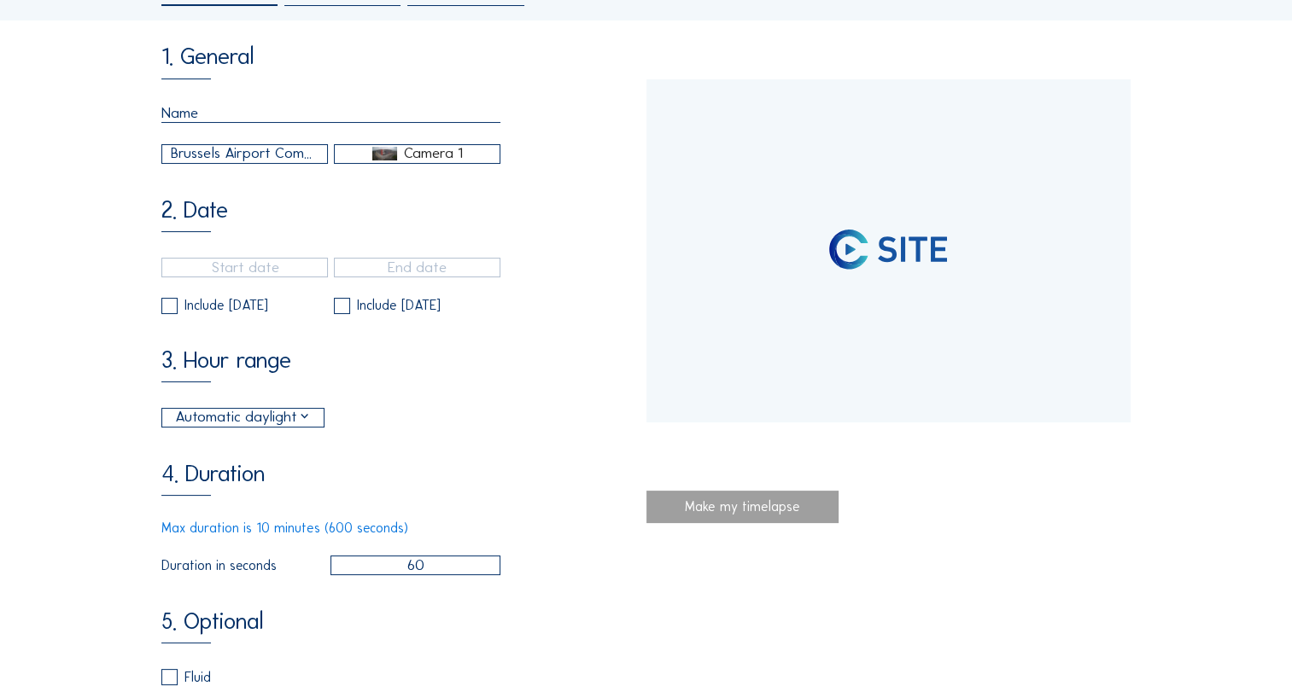
type input "[DATE] 10:00"
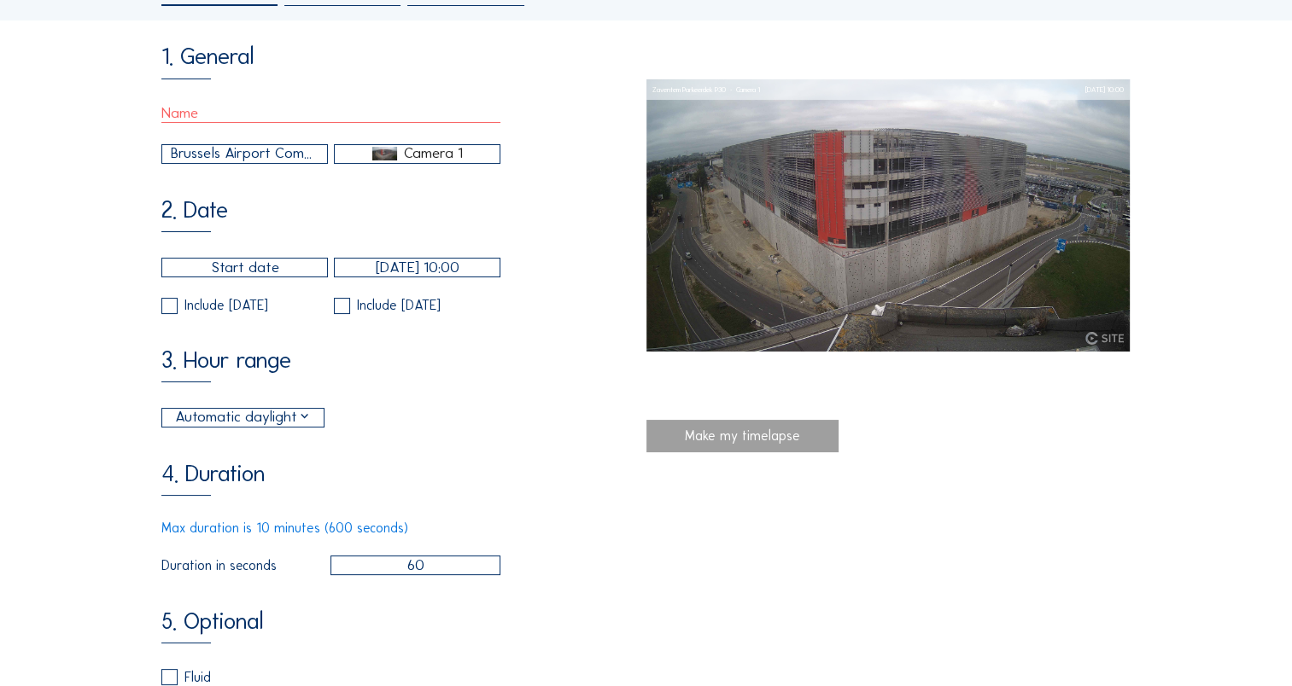
click at [297, 164] on div "Brussels Airport Company / Zaventem Parkeerdek P30" at bounding box center [245, 154] width 149 height 22
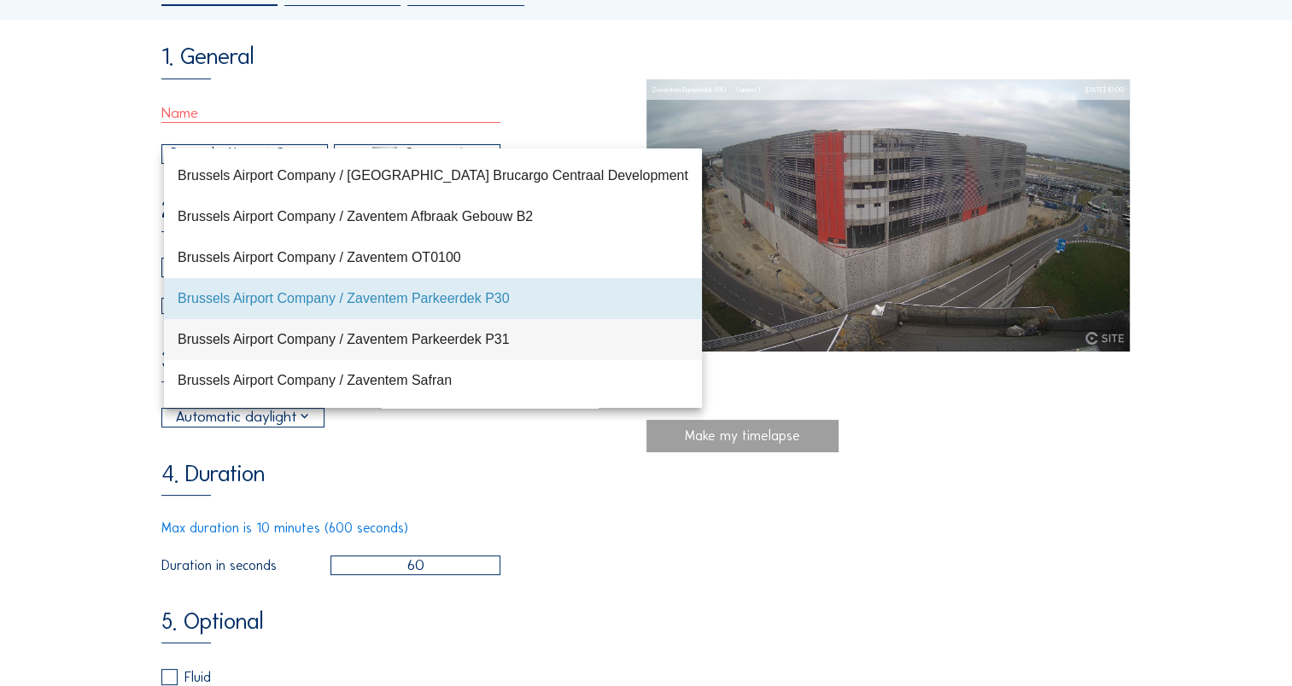
click at [434, 338] on div "Brussels Airport Company / Zaventem Parkeerdek P31" at bounding box center [433, 339] width 511 height 16
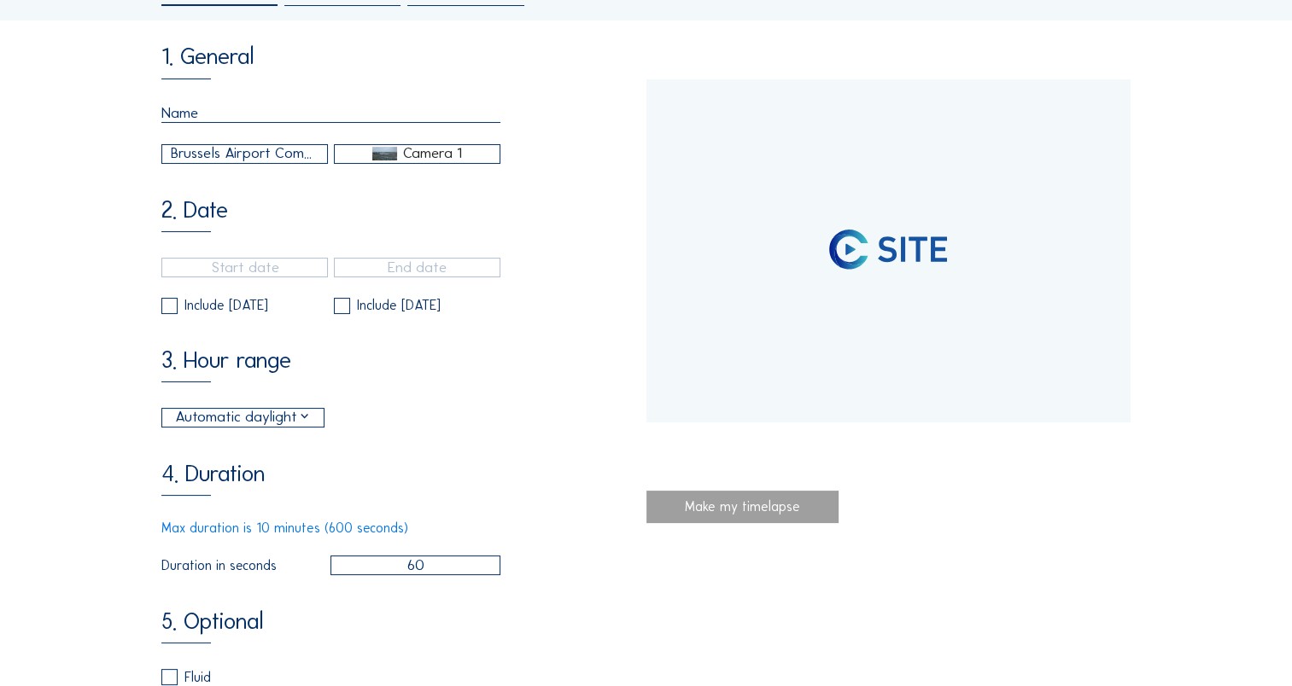
type input "[DATE] 13:51"
type input "[DATE] 13:06"
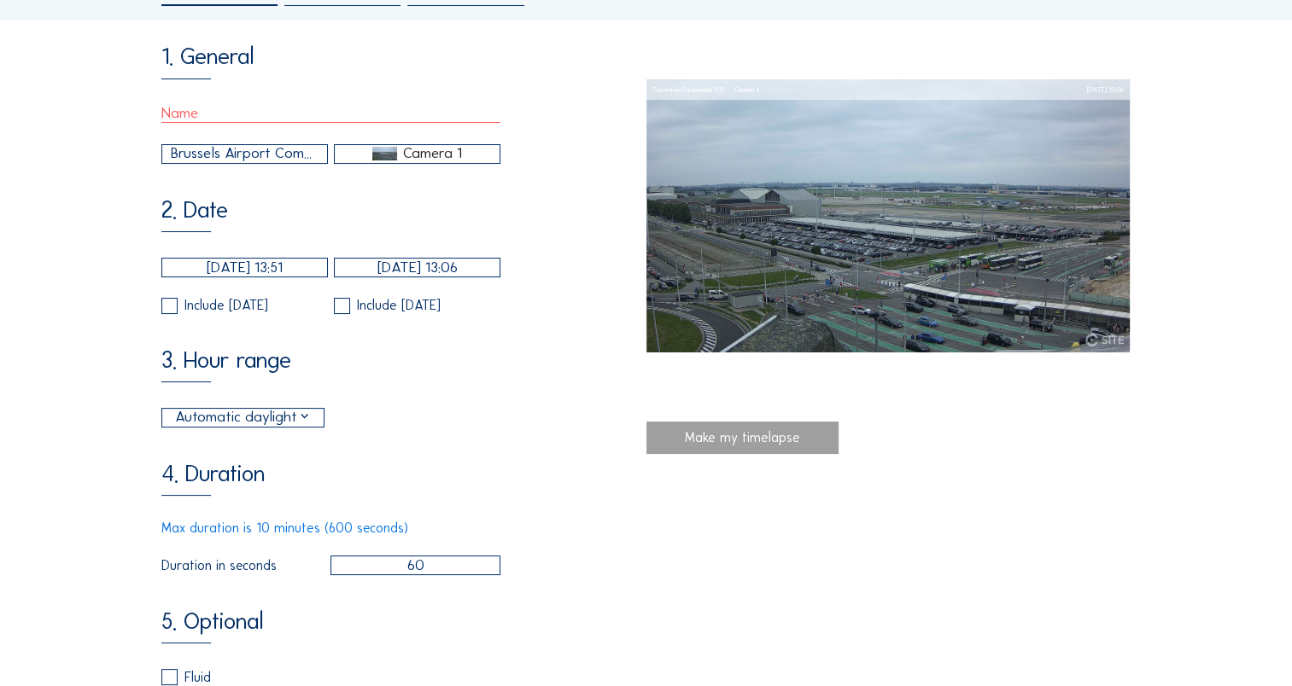
click at [237, 158] on div "Brussels Airport Company / Zaventem Parkeerdek P31" at bounding box center [245, 154] width 149 height 22
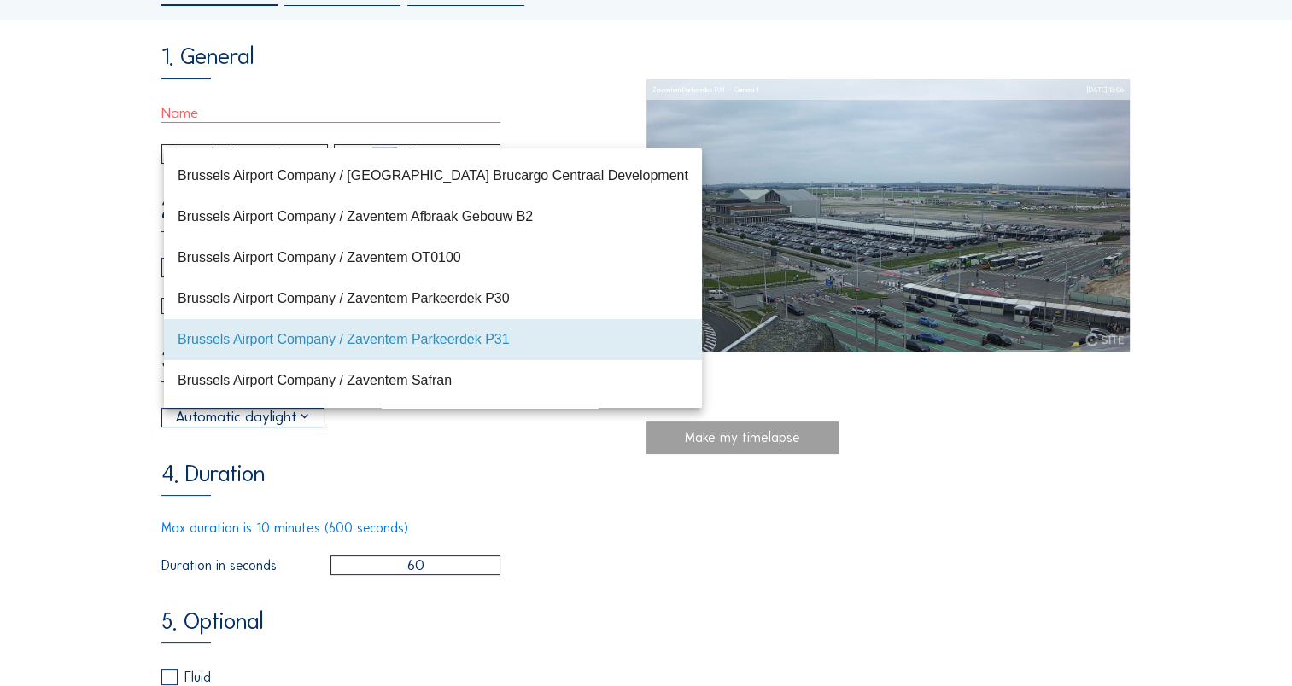
scroll to position [0, 0]
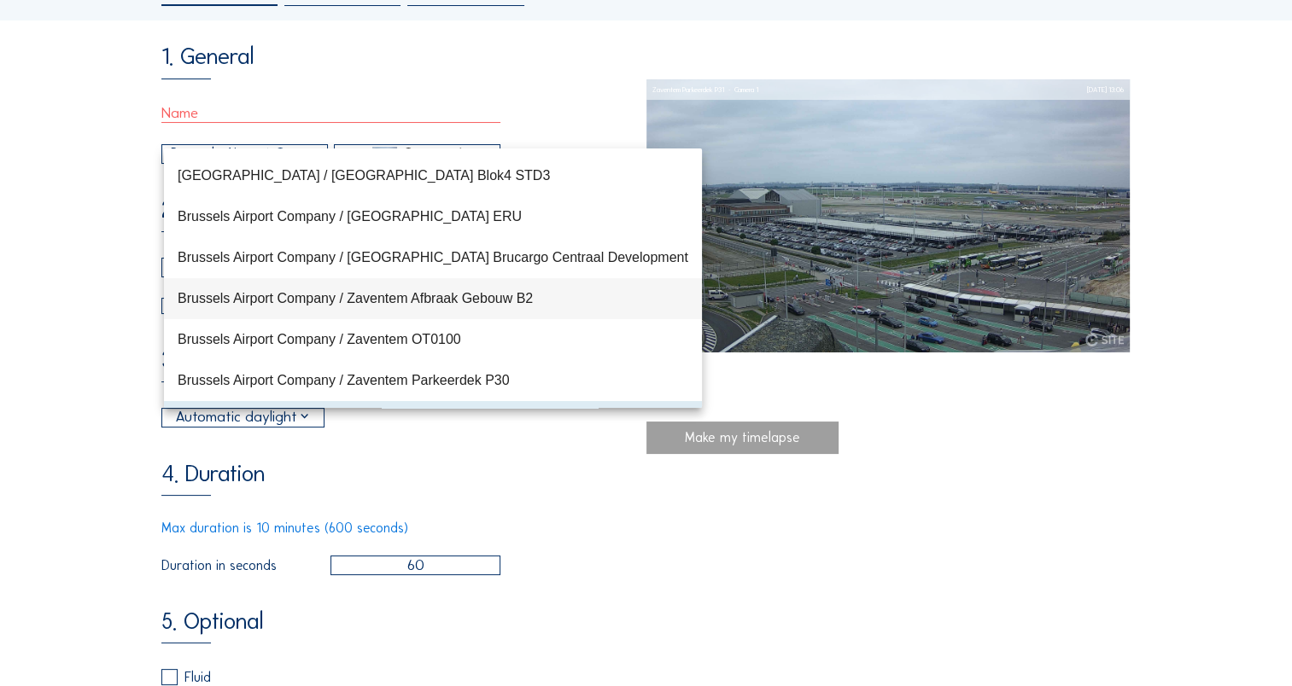
click at [324, 295] on div "Brussels Airport Company / Zaventem Afbraak Gebouw B2" at bounding box center [433, 298] width 511 height 16
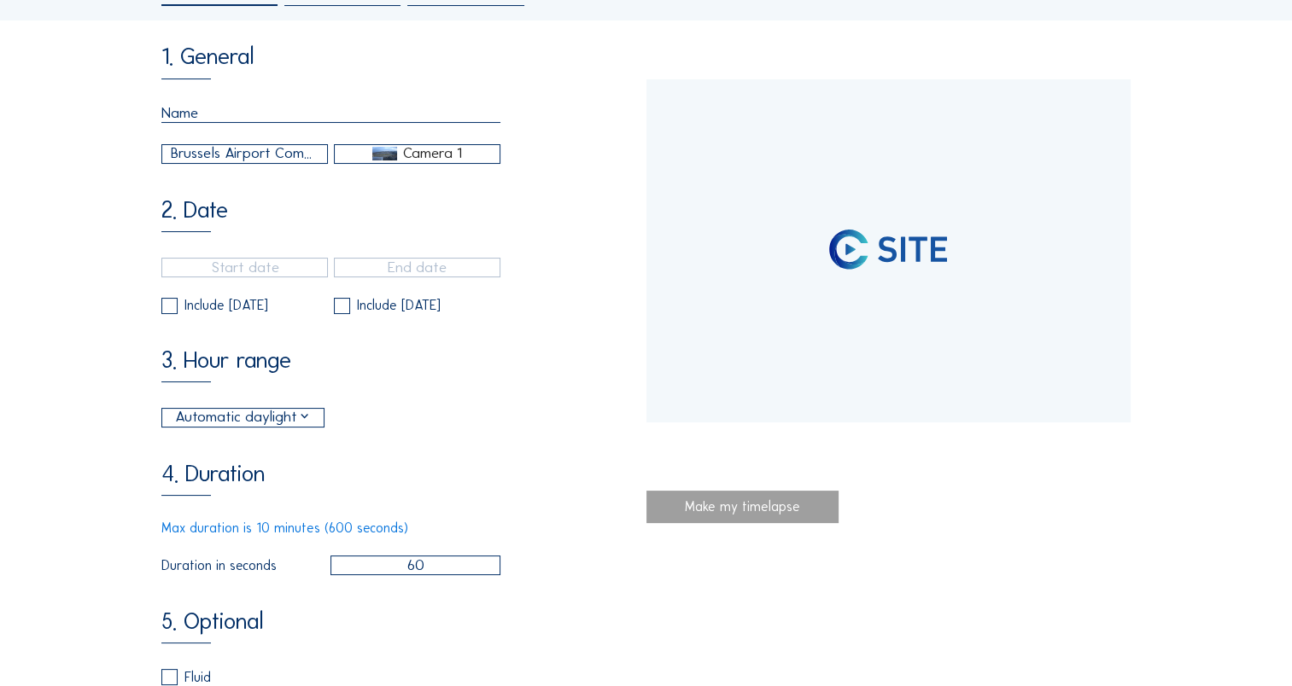
type input "[DATE] 13:37"
type input "[DATE] 06:11"
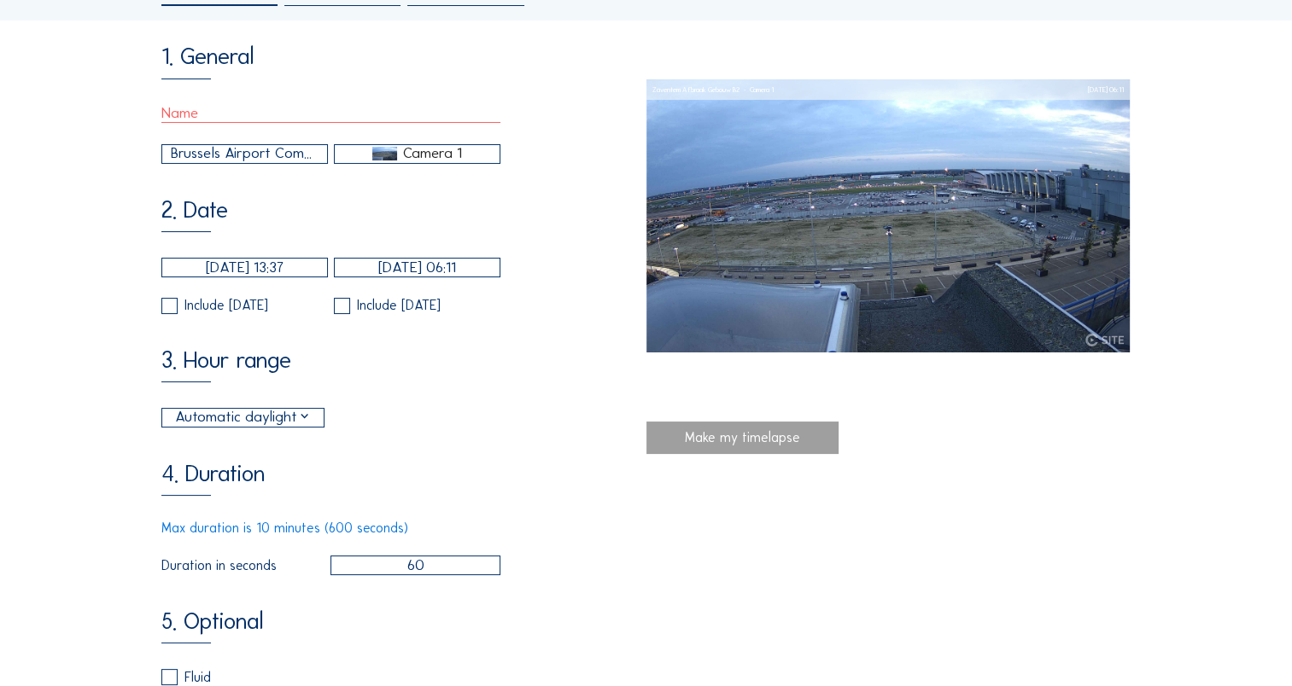
click at [231, 296] on div "[DATE] 13:37 [DATE] 06:11 Include [DATE] Include [DATE]" at bounding box center [330, 286] width 339 height 56
